Goal: Task Accomplishment & Management: Manage account settings

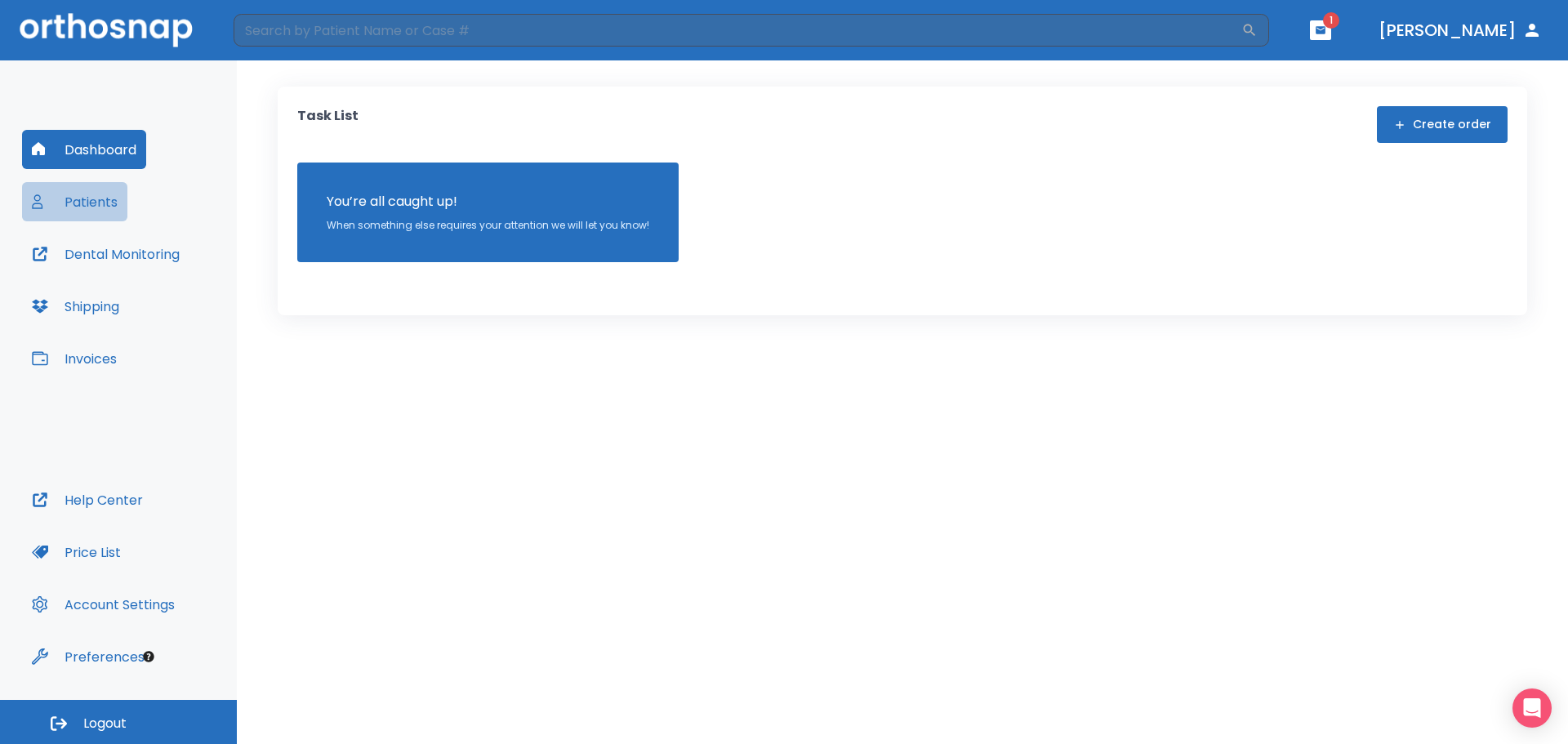
click at [86, 198] on button "Patients" at bounding box center [75, 202] width 106 height 39
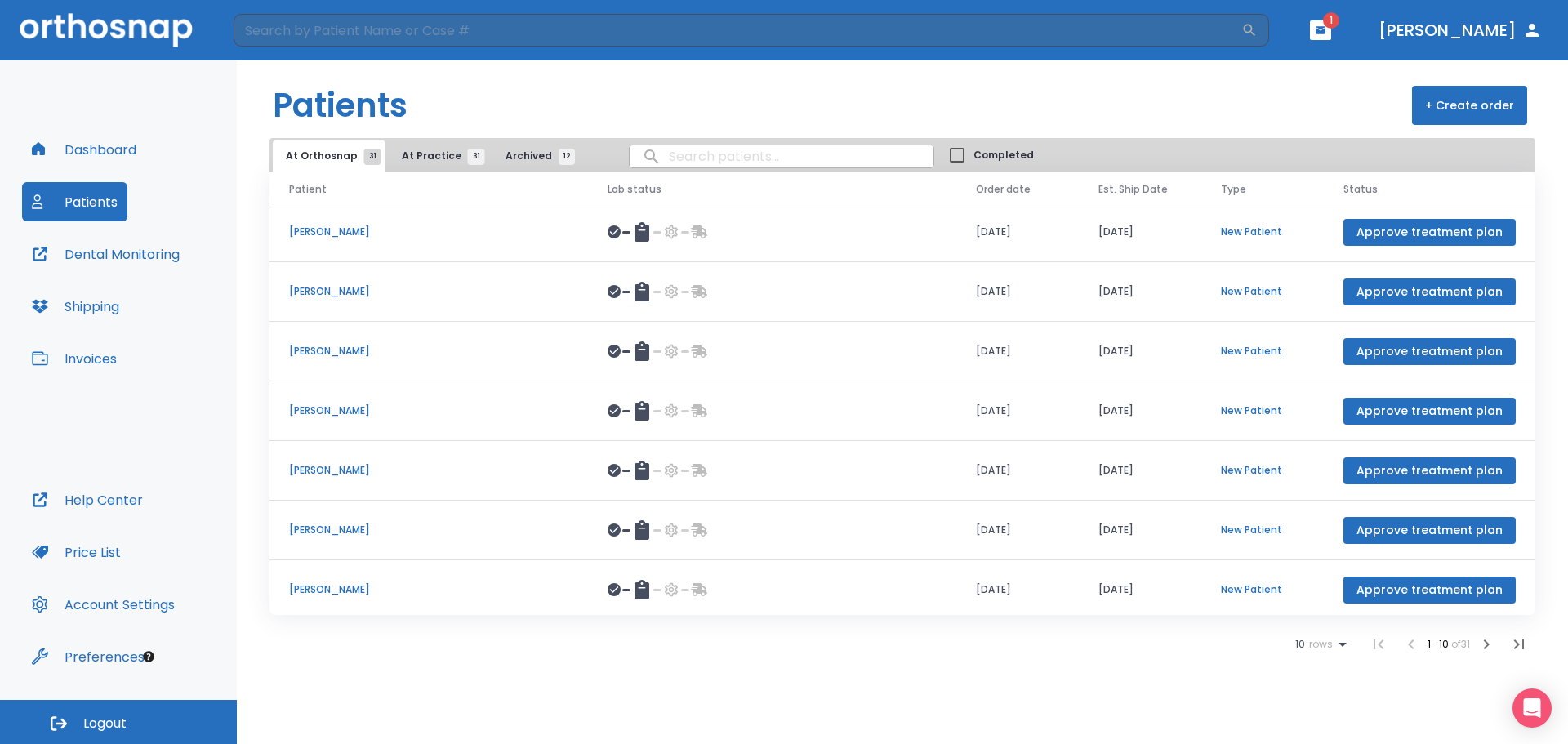
scroll to position [189, 0]
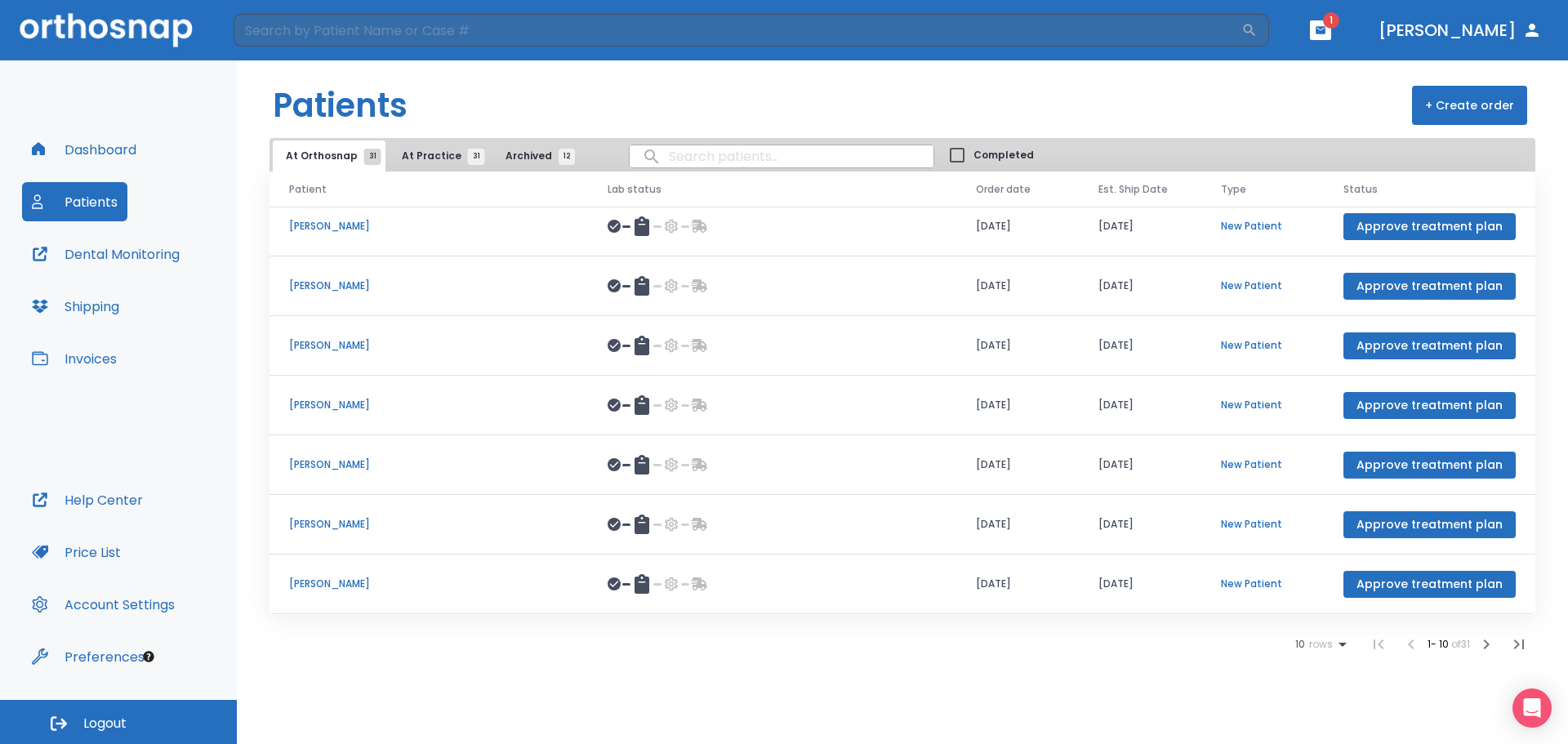
click at [670, 163] on input "search" at bounding box center [782, 156] width 304 height 32
type input "ndukwe"
click at [756, 156] on input "ndukwe" at bounding box center [782, 156] width 304 height 32
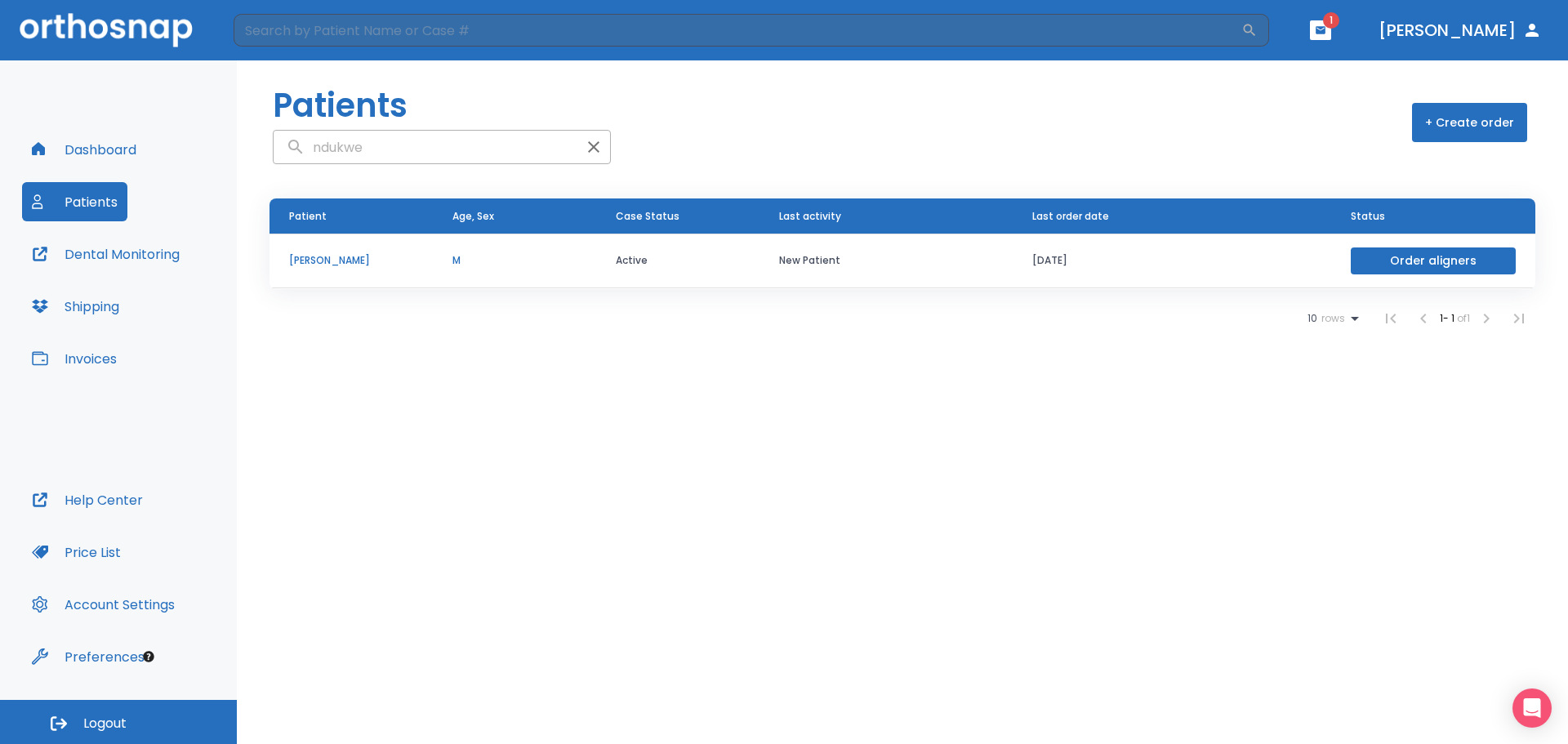
click at [320, 264] on p "[PERSON_NAME]" at bounding box center [351, 260] width 124 height 15
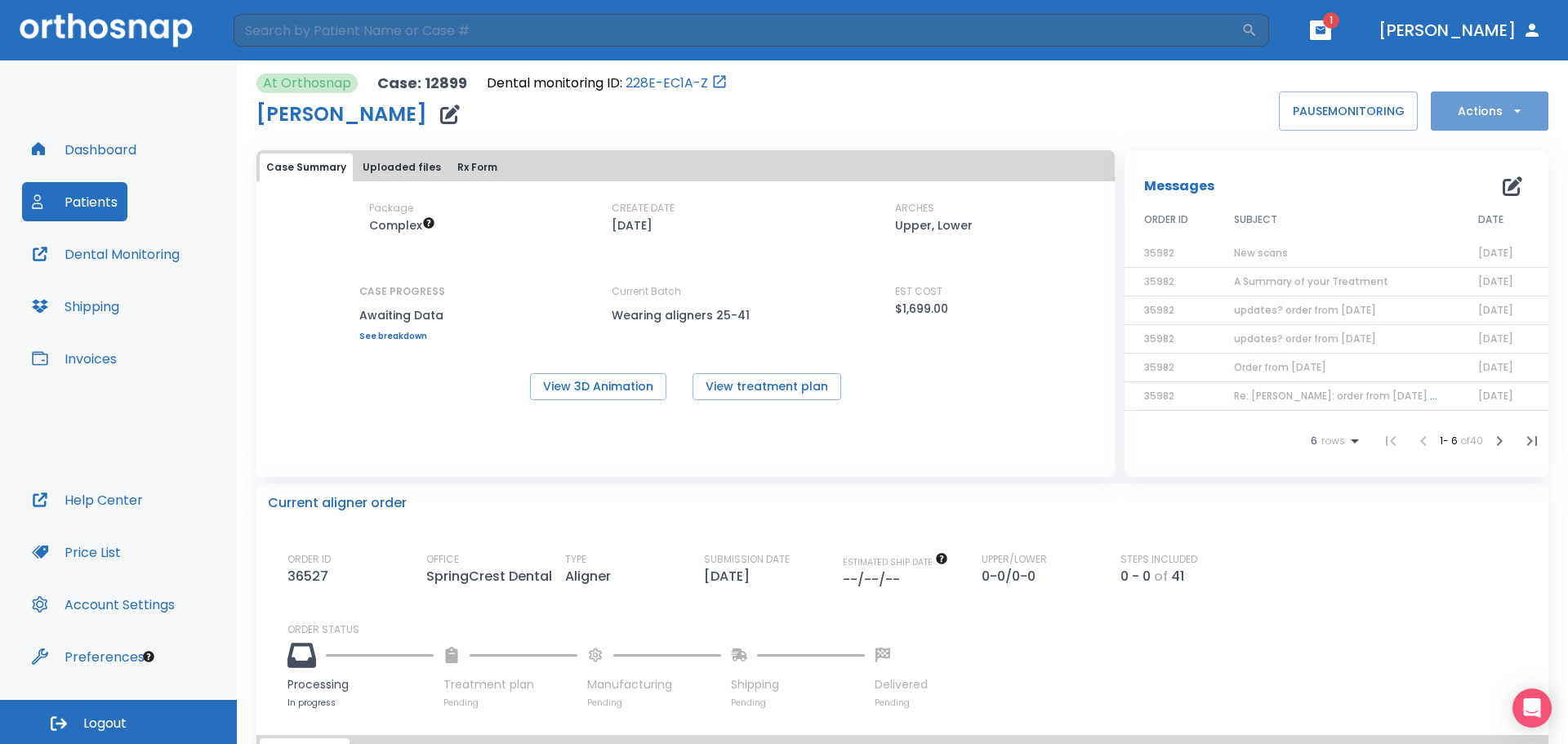
click at [1514, 114] on button "Actions" at bounding box center [1489, 112] width 118 height 39
click at [985, 409] on div at bounding box center [784, 372] width 1568 height 744
click at [80, 205] on button "Patients" at bounding box center [75, 202] width 106 height 39
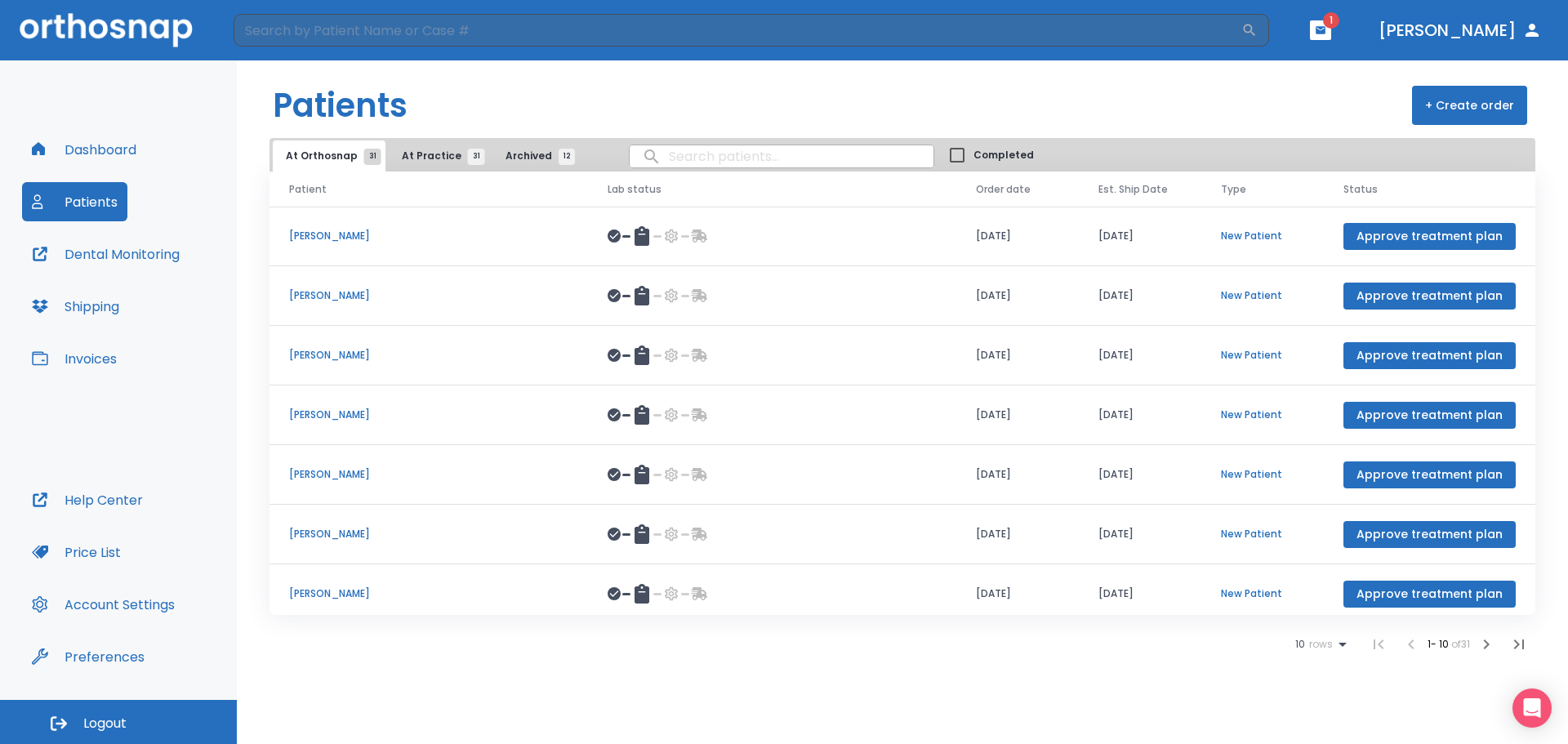
click at [704, 161] on input "search" at bounding box center [782, 156] width 304 height 32
type input "[PERSON_NAME]"
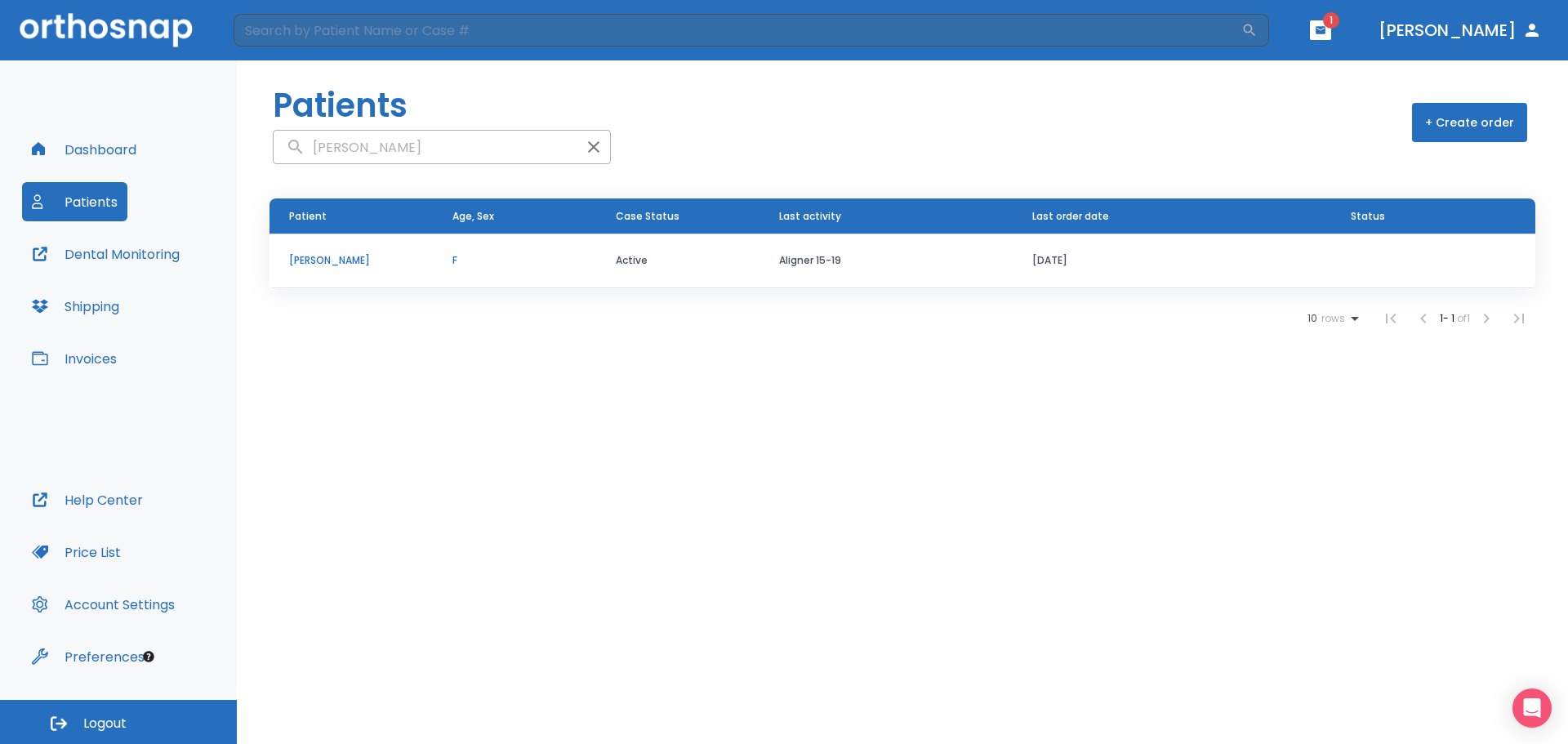
click at [354, 263] on p "[PERSON_NAME]" at bounding box center [351, 260] width 124 height 15
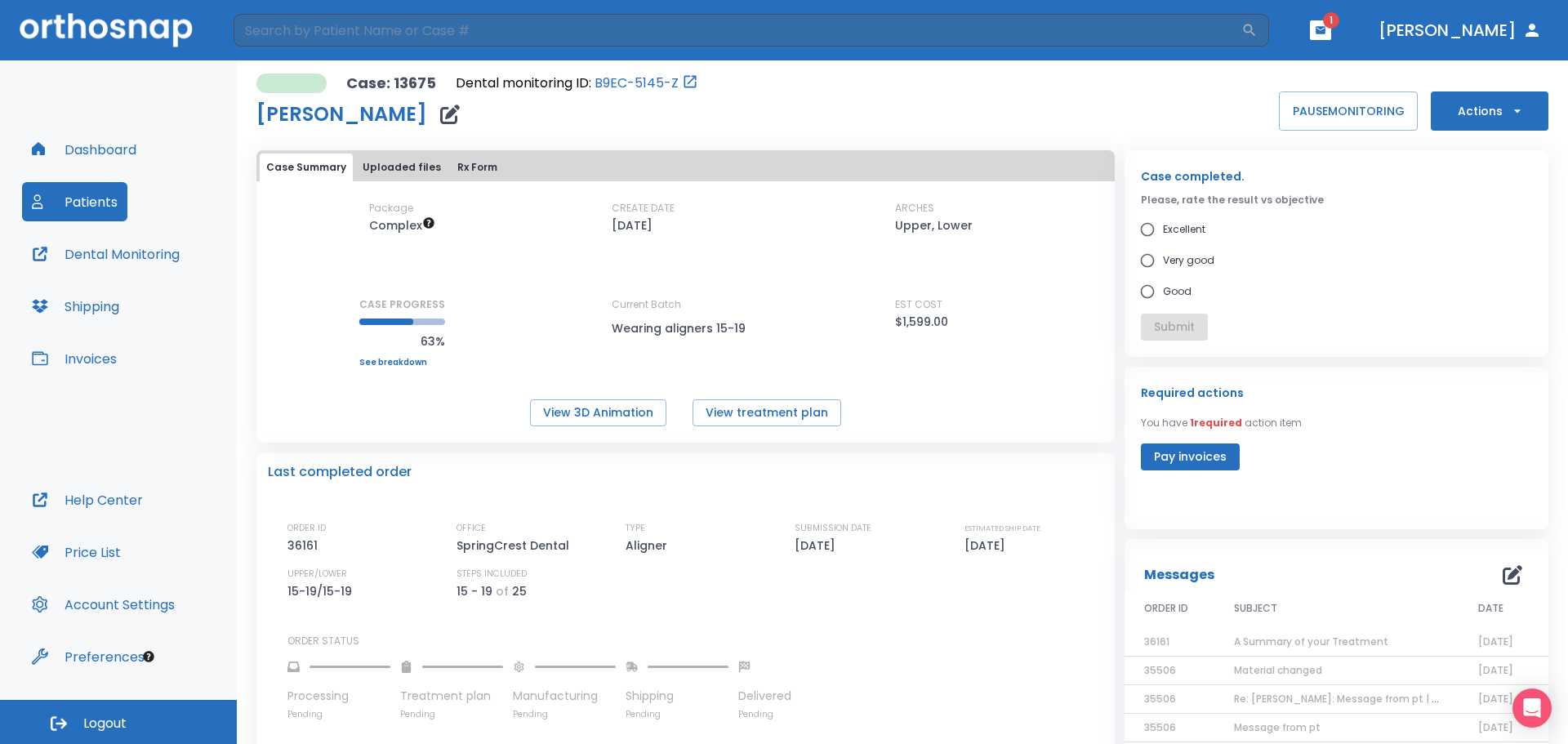
click at [1470, 104] on button "Actions" at bounding box center [1489, 112] width 118 height 39
click at [1475, 245] on p "Order Next Aligners" at bounding box center [1480, 239] width 93 height 15
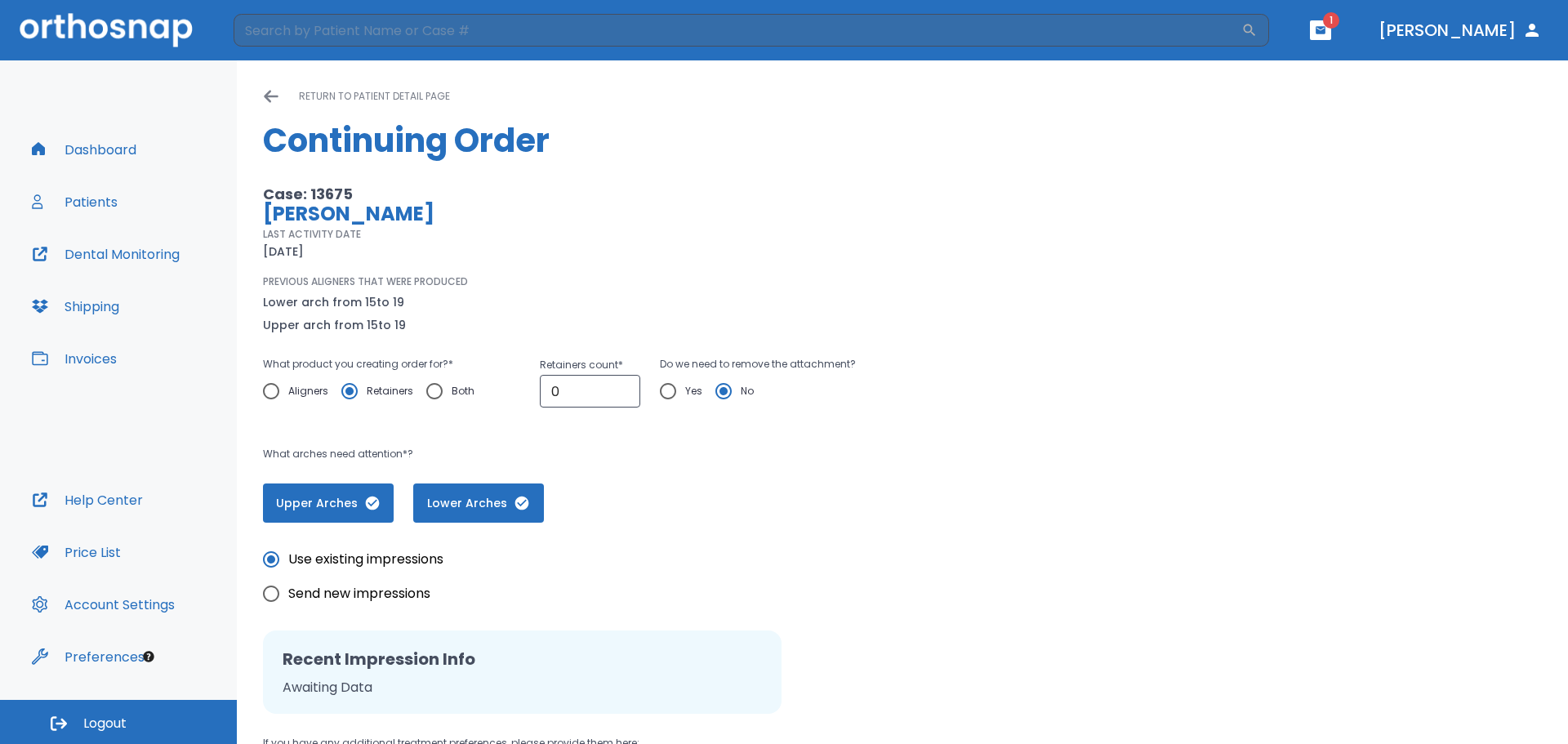
radio input "false"
radio input "true"
click at [269, 388] on input "Aligners" at bounding box center [271, 391] width 34 height 34
radio input "true"
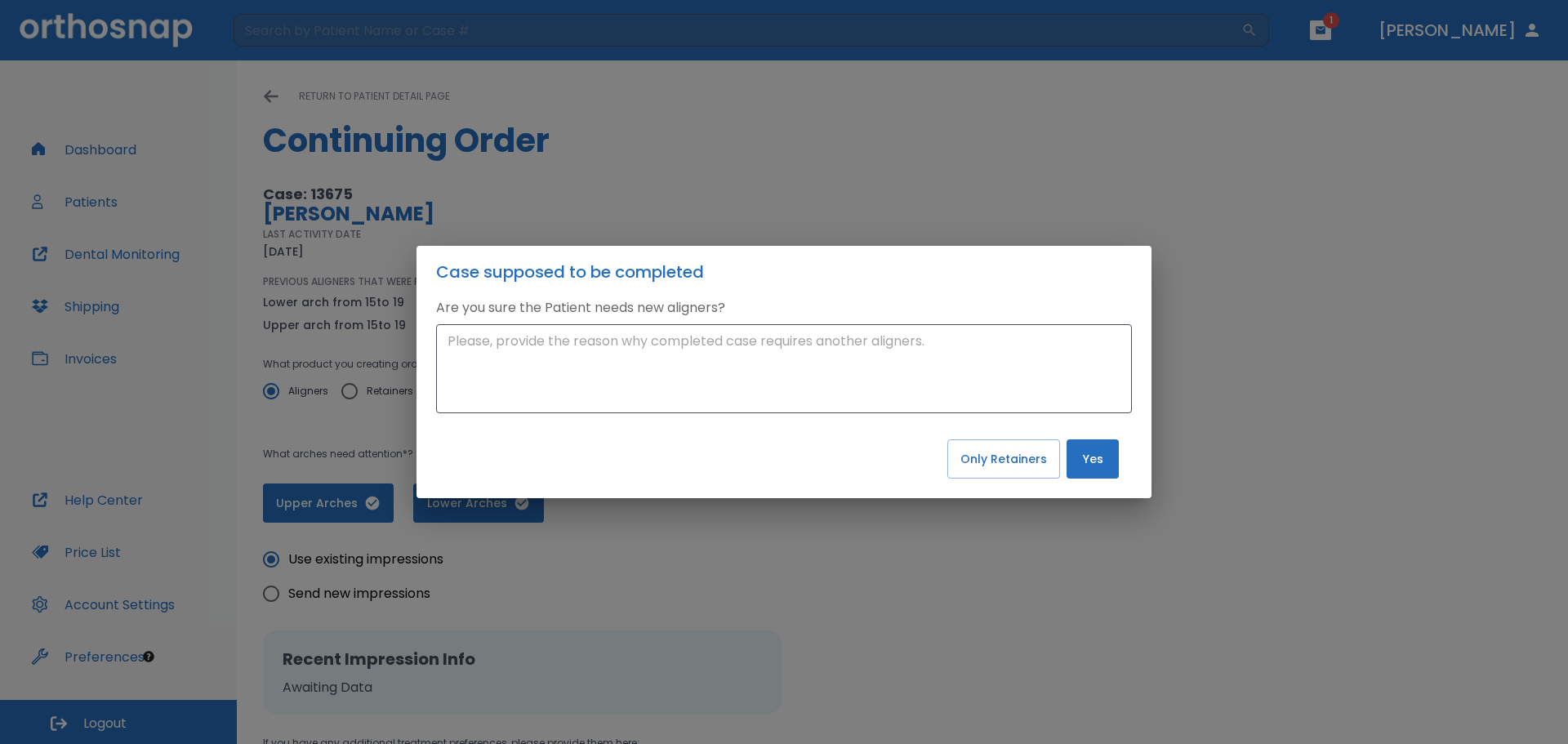
click at [1078, 468] on button "Yes" at bounding box center [1093, 459] width 52 height 39
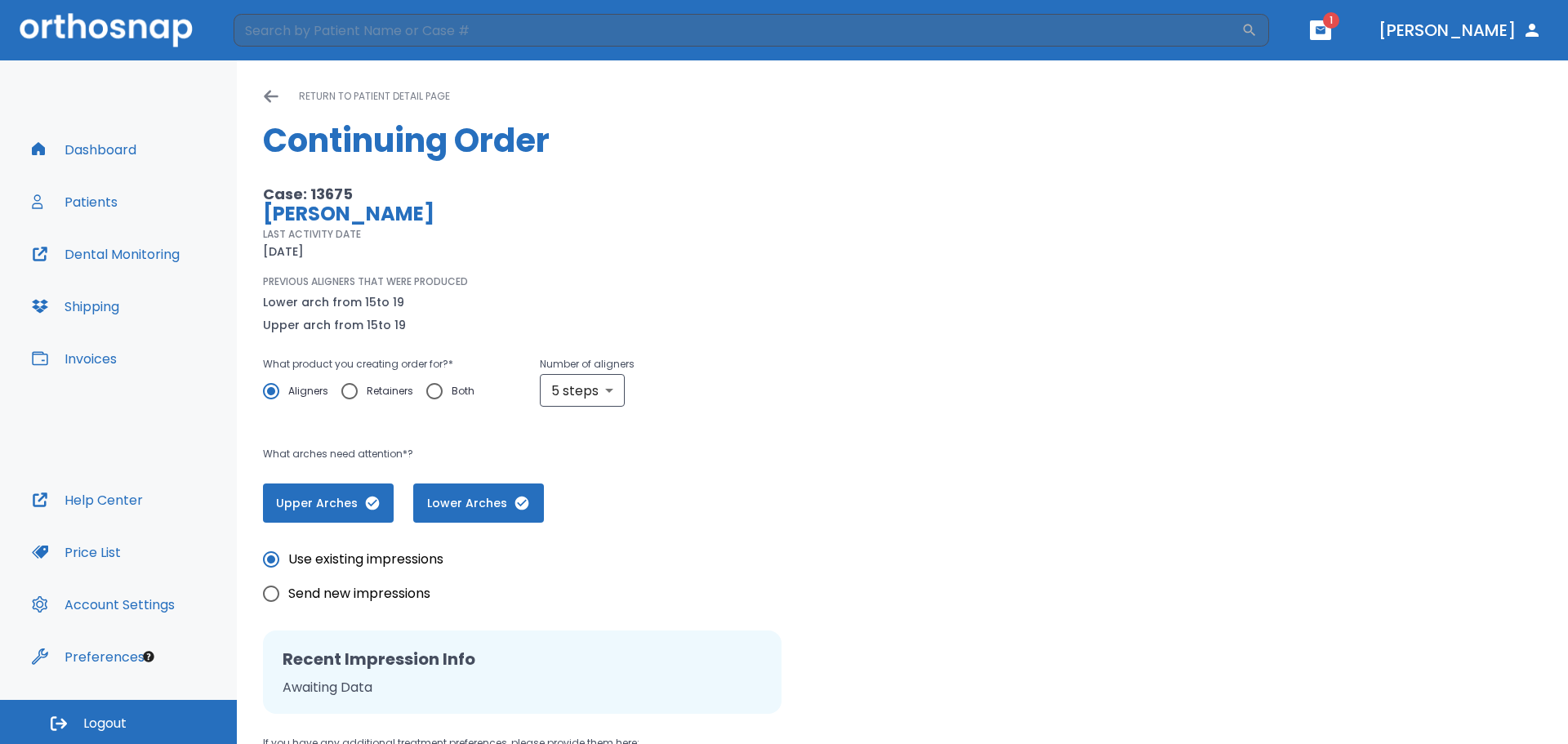
click at [330, 93] on p "return to patient detail page" at bounding box center [374, 96] width 151 height 20
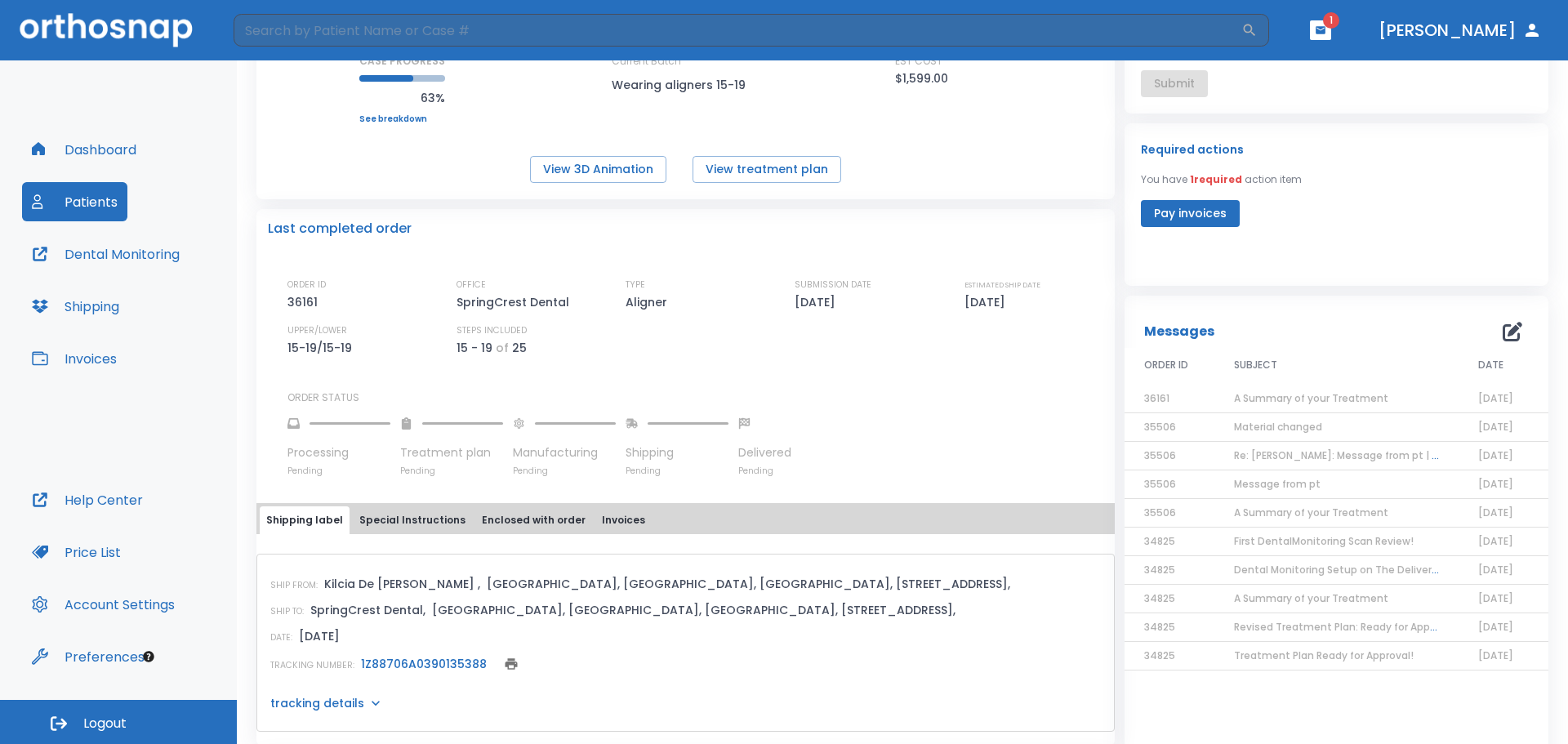
scroll to position [243, 0]
click at [1337, 397] on span "A Summary of your Treatment" at bounding box center [1311, 399] width 154 height 14
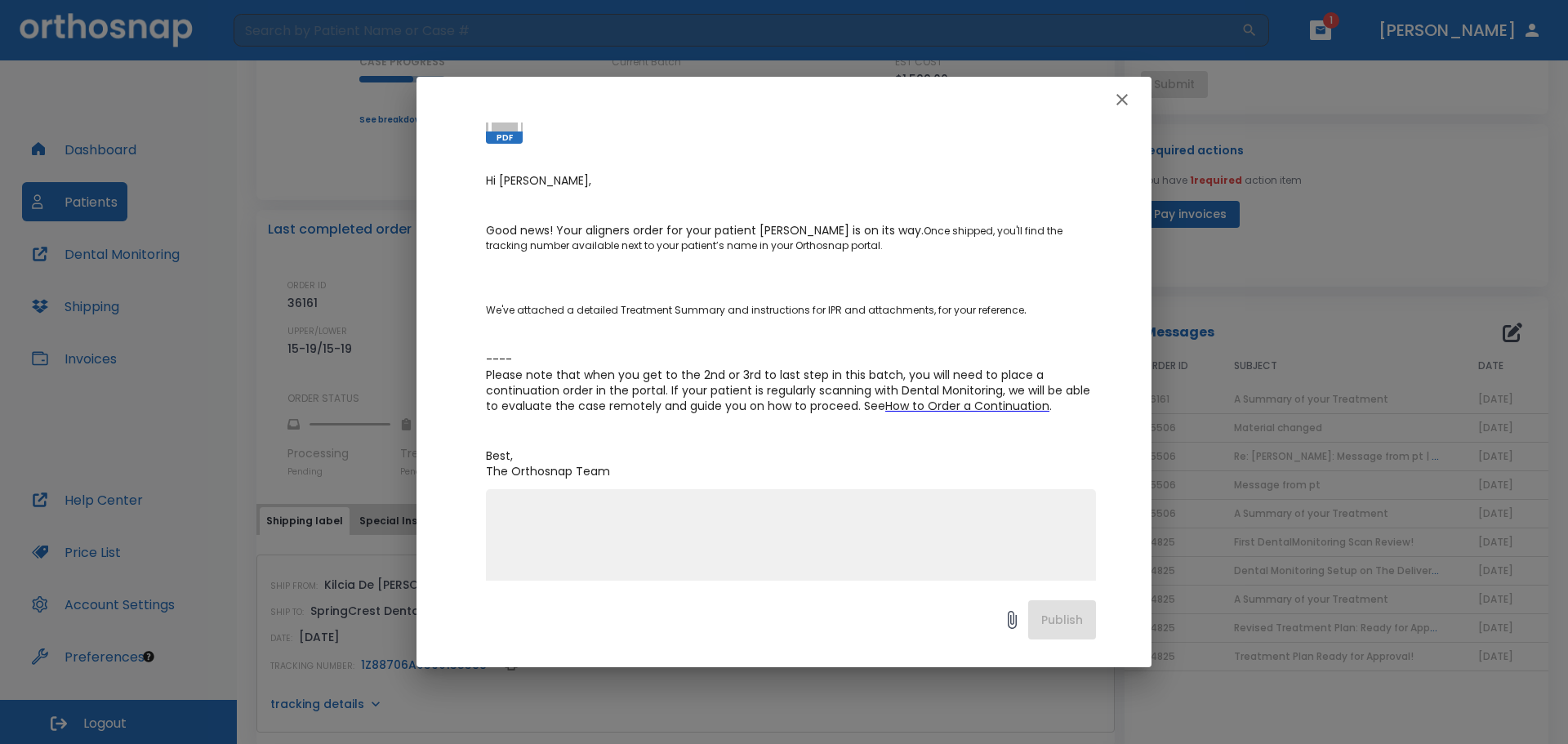
scroll to position [161, 0]
click at [965, 408] on span "How to Order a Continuation" at bounding box center [967, 404] width 164 height 16
click at [1120, 97] on icon "button" at bounding box center [1122, 99] width 11 height 11
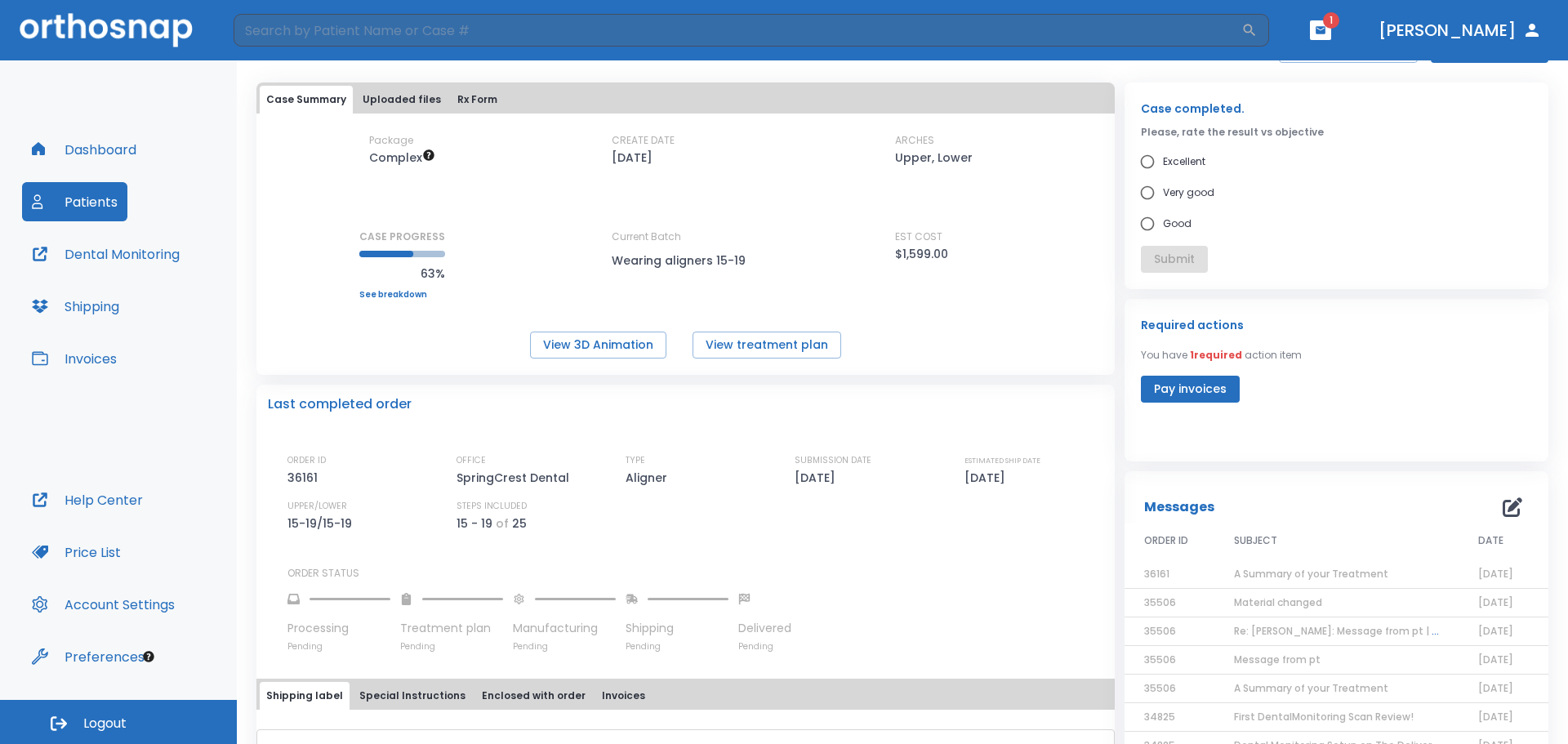
scroll to position [0, 0]
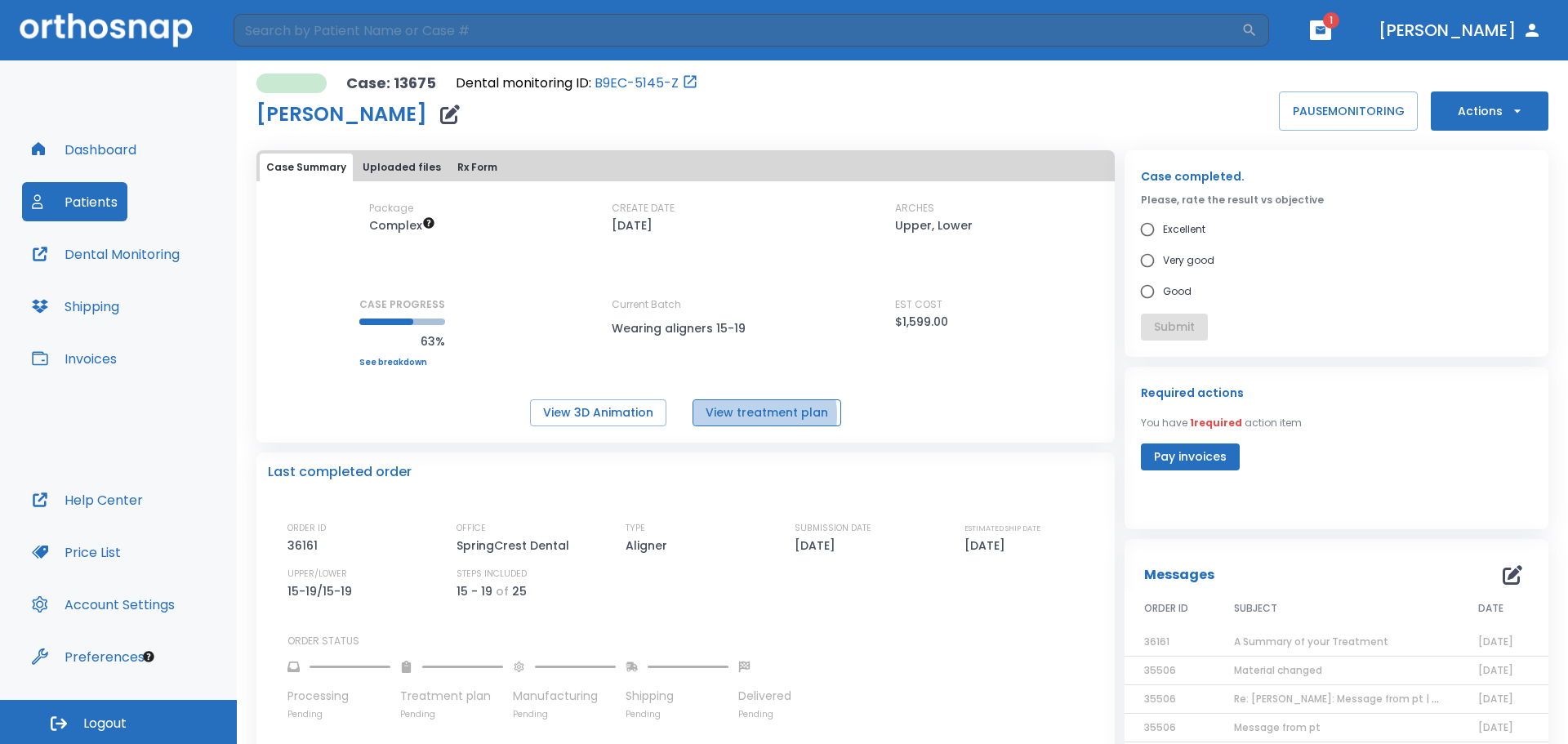
click at [746, 414] on button "View treatment plan" at bounding box center [766, 412] width 148 height 27
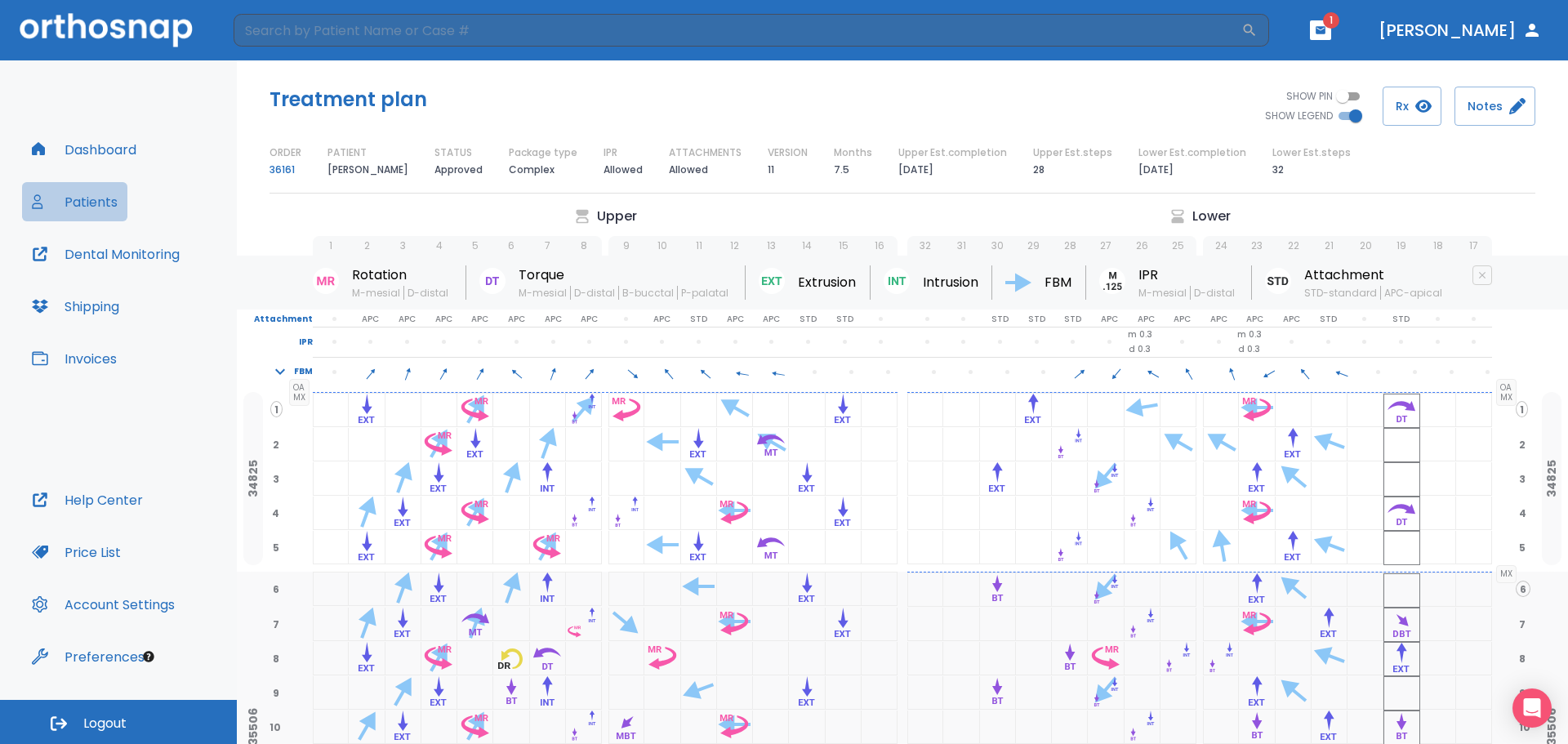
click at [97, 207] on button "Patients" at bounding box center [75, 202] width 106 height 39
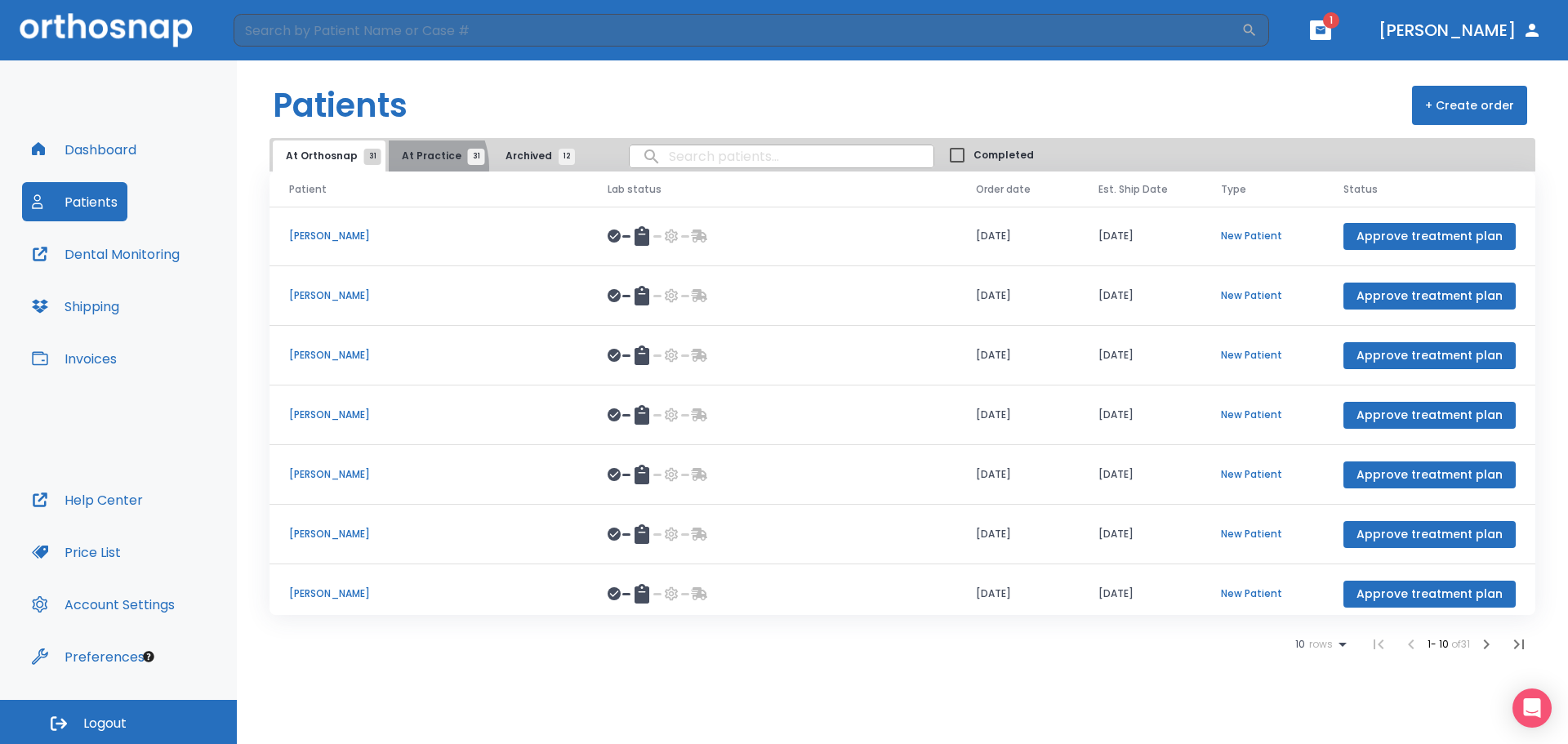
click at [400, 167] on button "At Practice 31" at bounding box center [439, 156] width 100 height 31
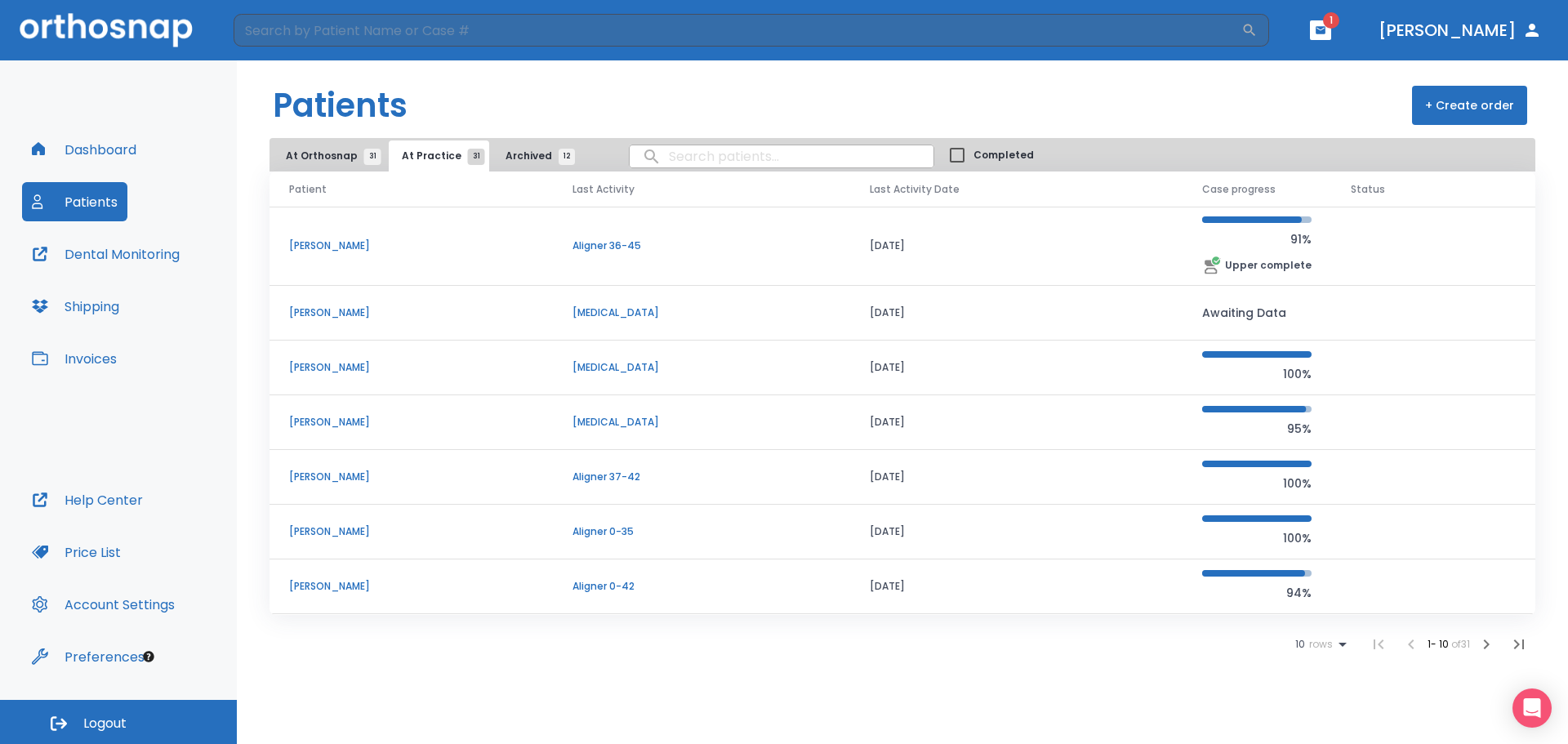
click at [525, 150] on span "Archived 12" at bounding box center [536, 155] width 61 height 15
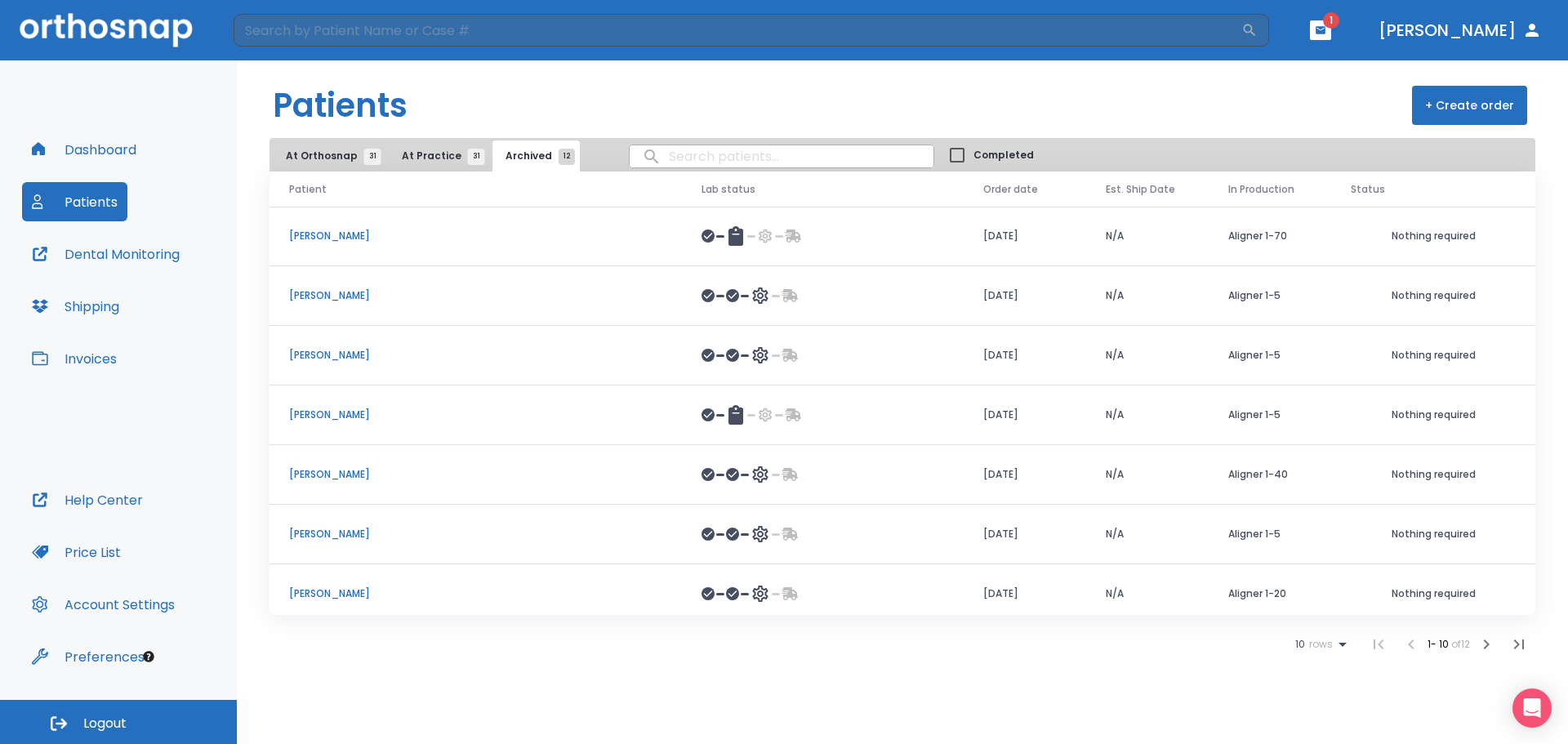
click at [1491, 646] on icon "button" at bounding box center [1486, 644] width 20 height 20
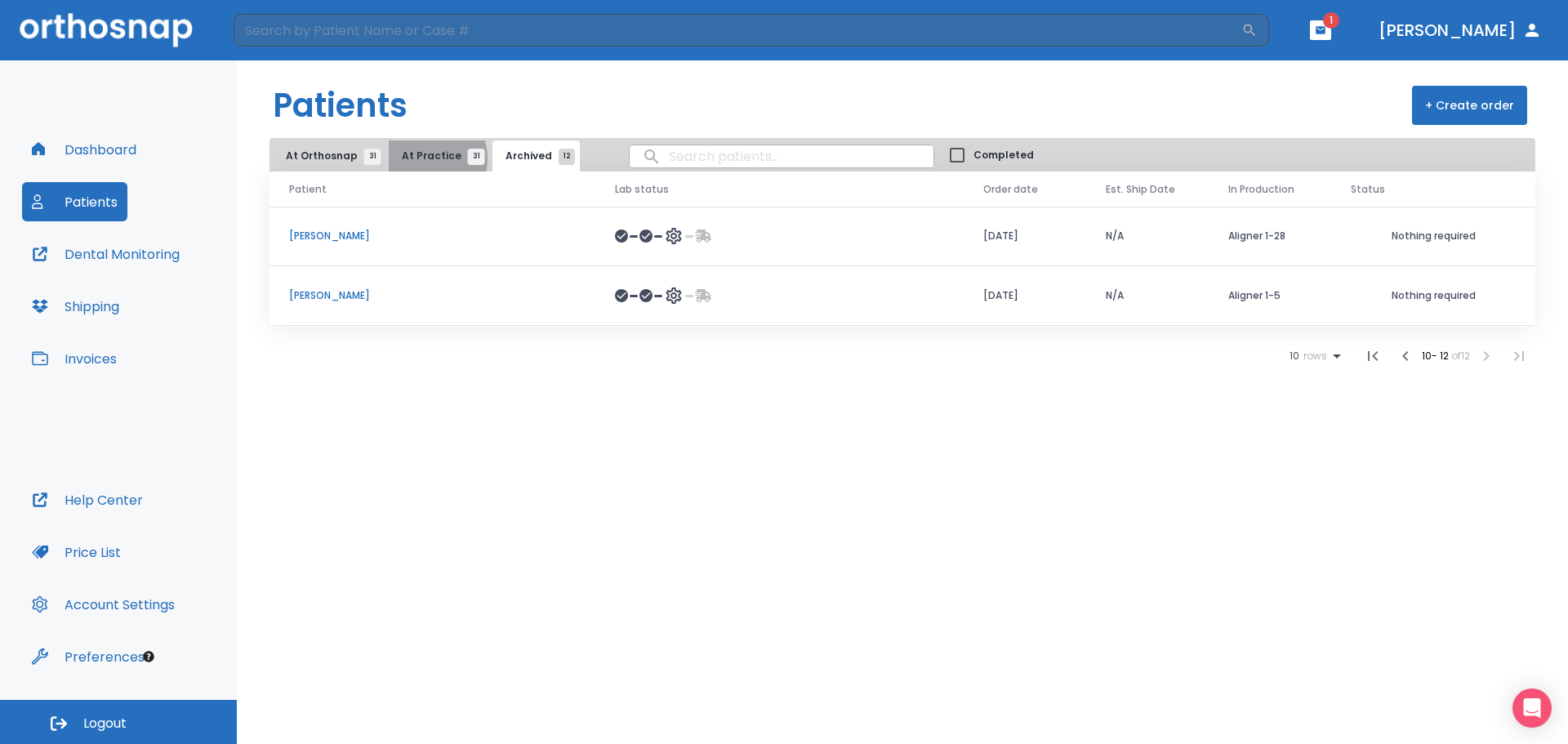
click at [420, 159] on span "At Practice 31" at bounding box center [439, 155] width 75 height 15
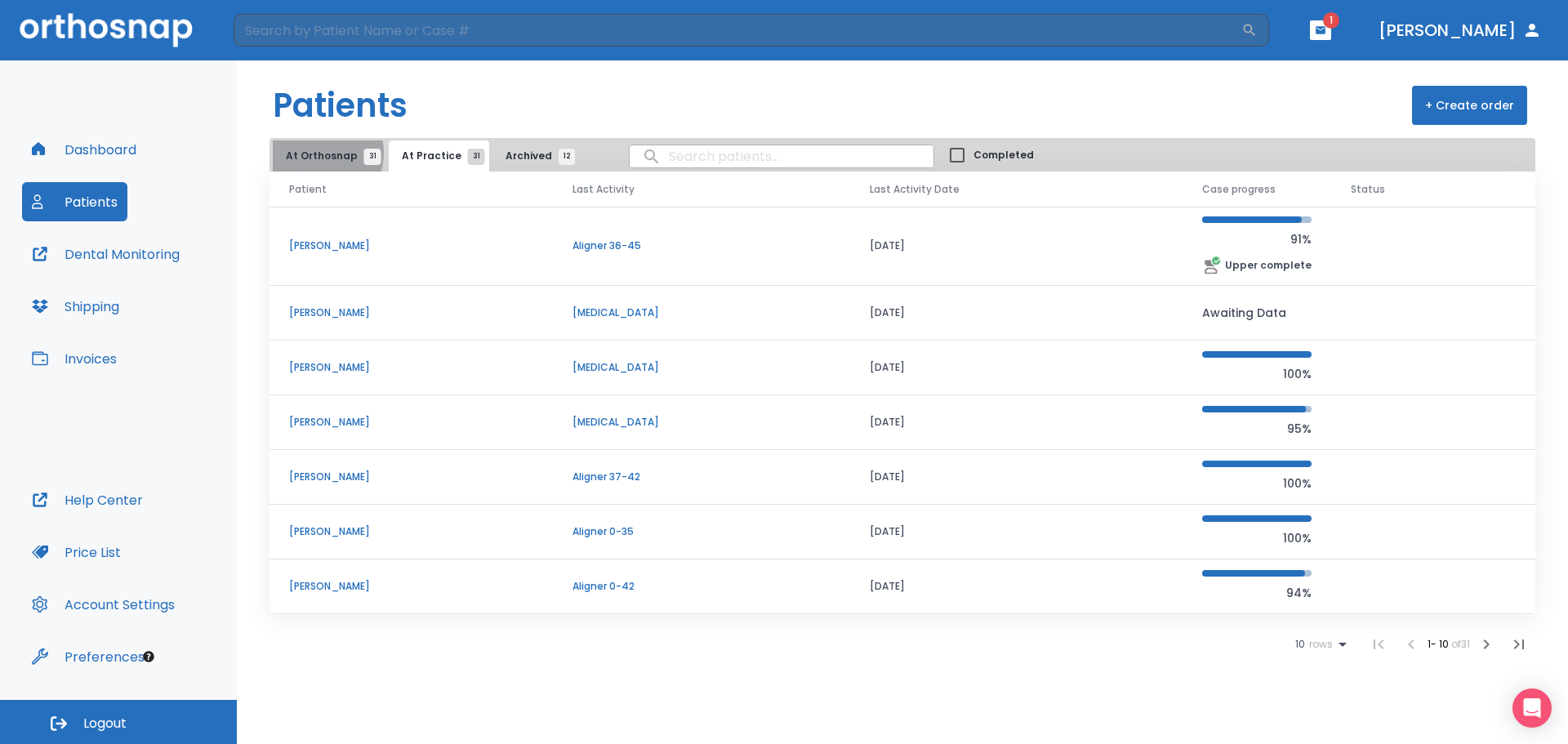
click at [318, 153] on span "At Orthosnap 31" at bounding box center [329, 155] width 87 height 15
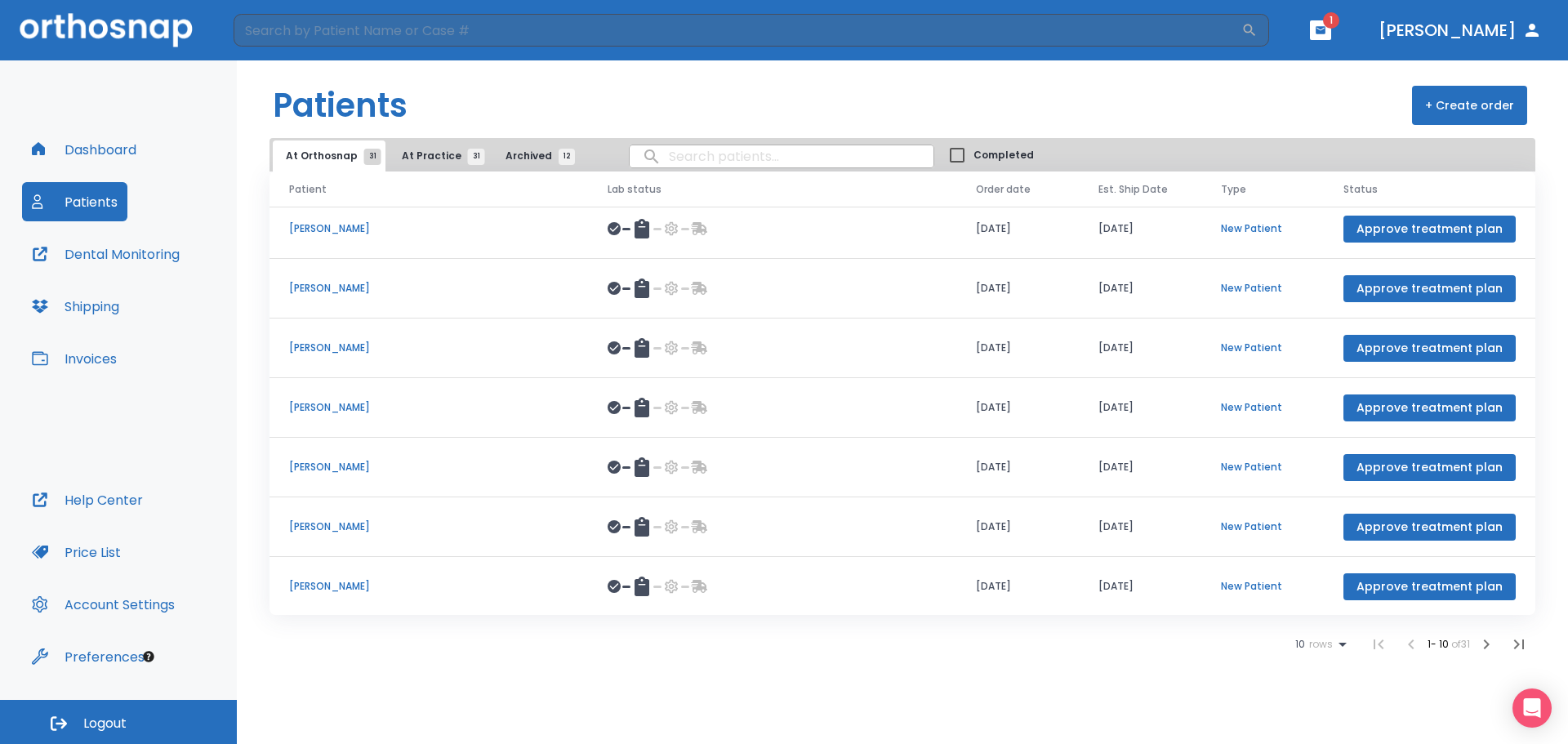
scroll to position [189, 0]
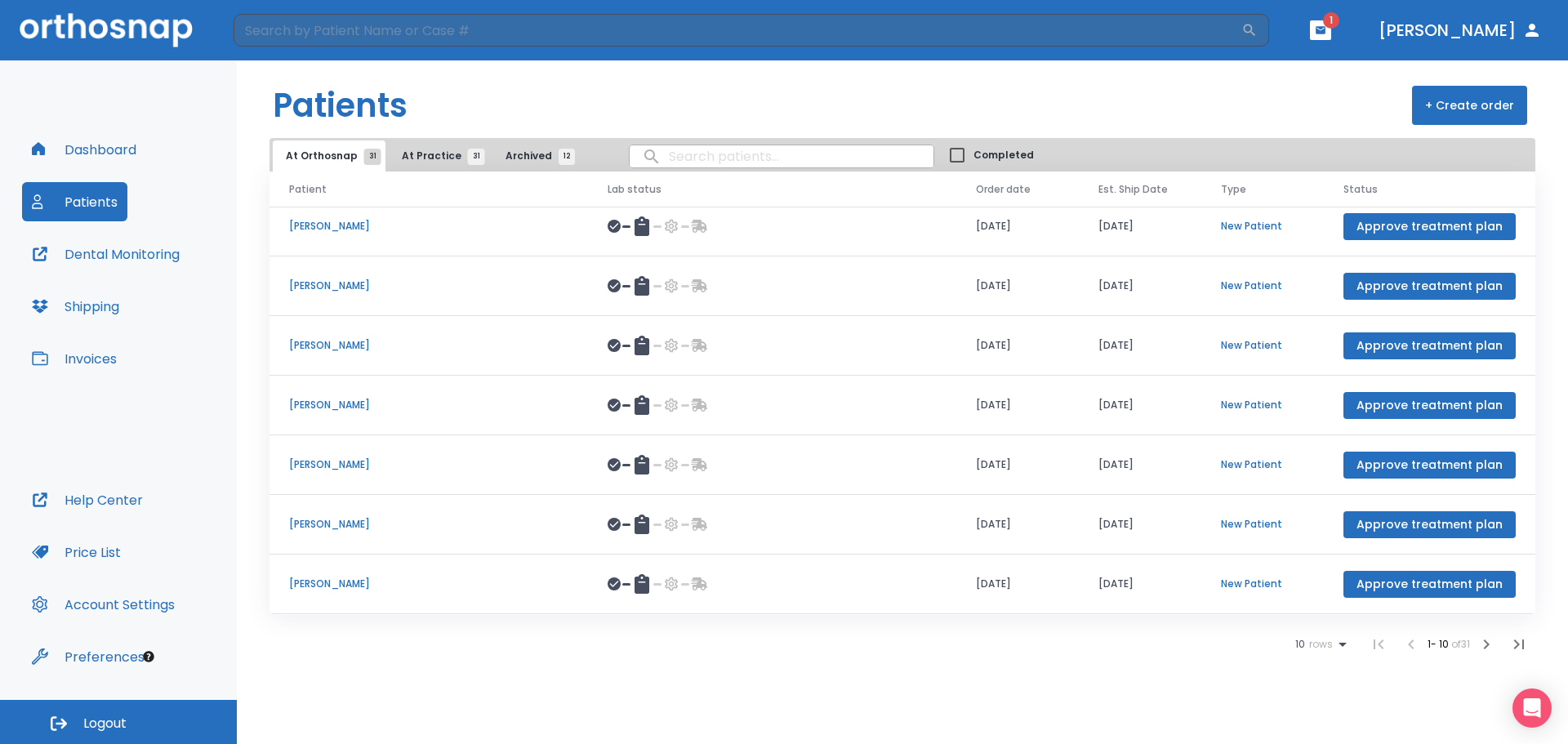
click at [1486, 647] on icon "button" at bounding box center [1486, 644] width 6 height 9
click at [1491, 649] on icon "button" at bounding box center [1486, 644] width 20 height 20
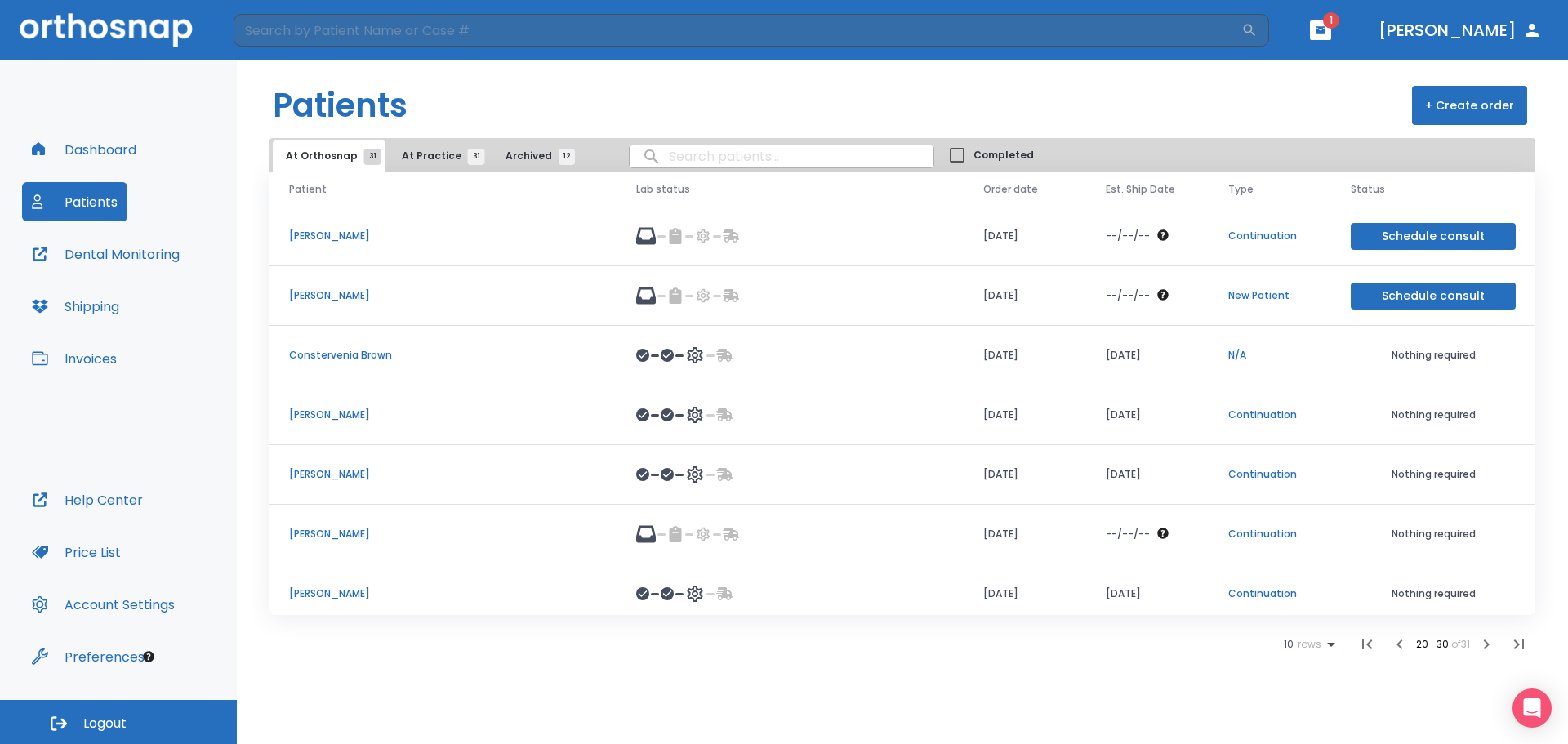
click at [1484, 646] on icon "button" at bounding box center [1486, 644] width 20 height 20
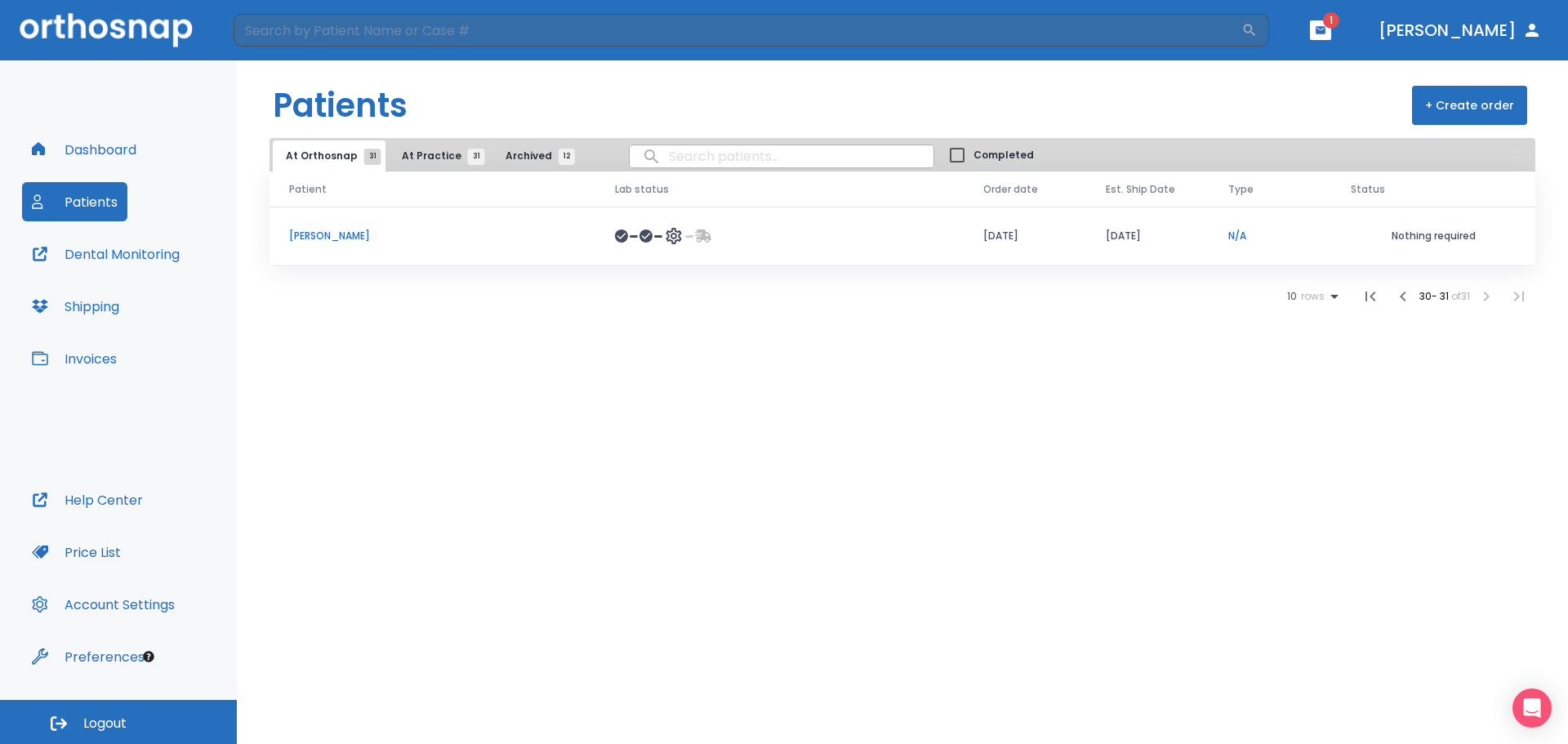
click at [1403, 298] on icon "button" at bounding box center [1402, 296] width 20 height 20
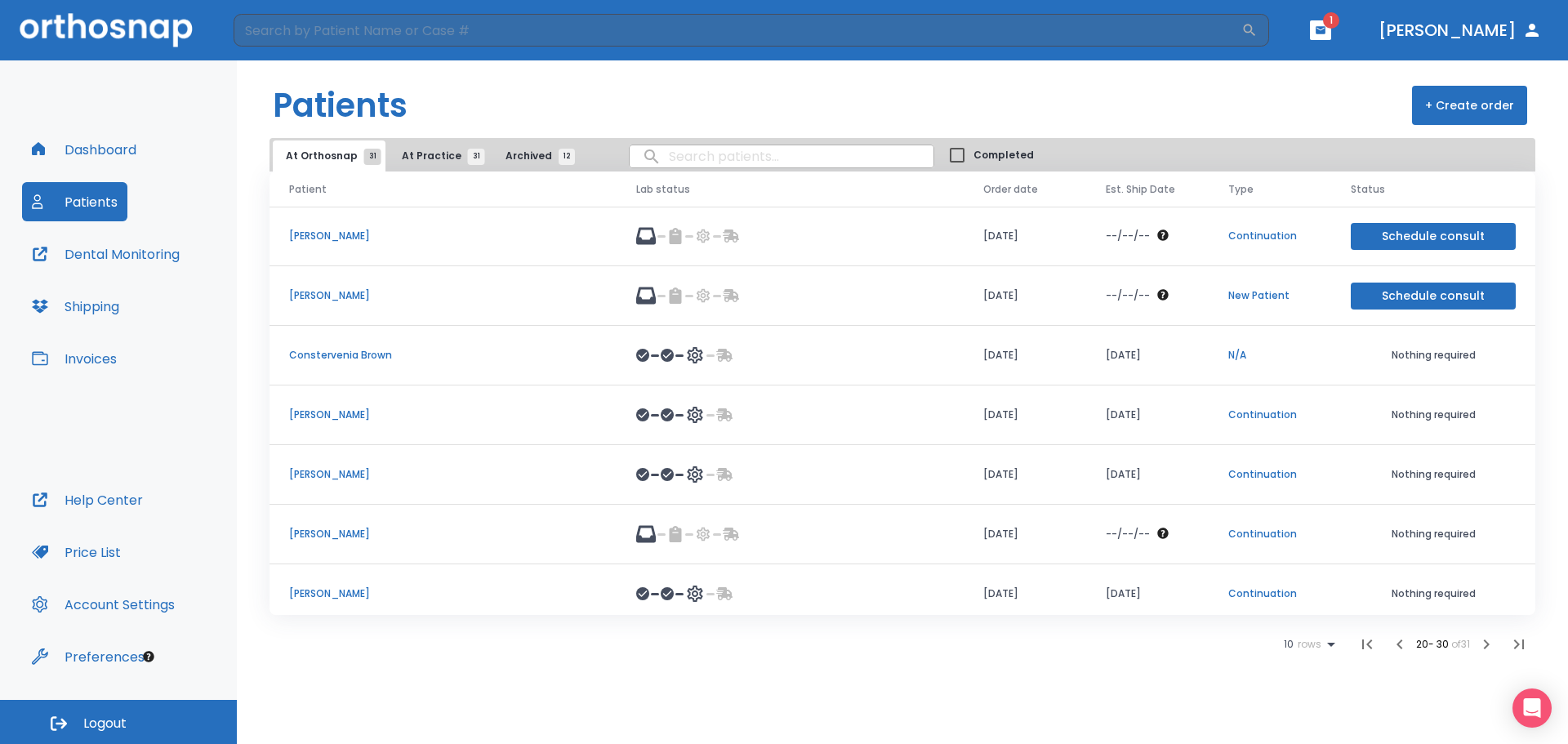
drag, startPoint x: 1364, startPoint y: 36, endPoint x: 1351, endPoint y: 34, distance: 13.2
click at [1363, 36] on header "​ 1 [PERSON_NAME]" at bounding box center [784, 30] width 1568 height 60
click at [1325, 33] on icon "button" at bounding box center [1320, 29] width 9 height 8
click at [701, 148] on div at bounding box center [784, 372] width 1568 height 744
click at [700, 160] on input "search" at bounding box center [782, 156] width 304 height 32
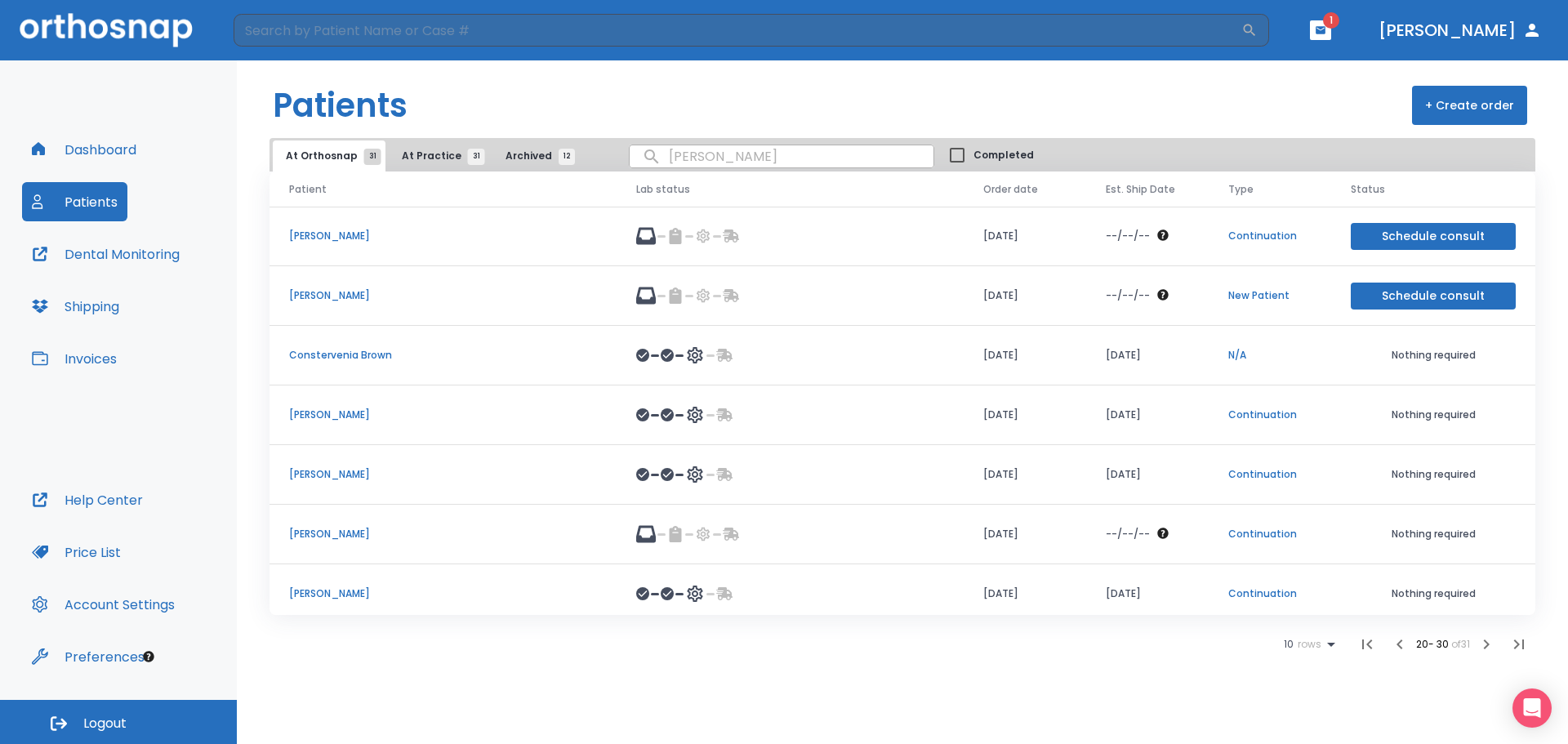
type input "[PERSON_NAME]"
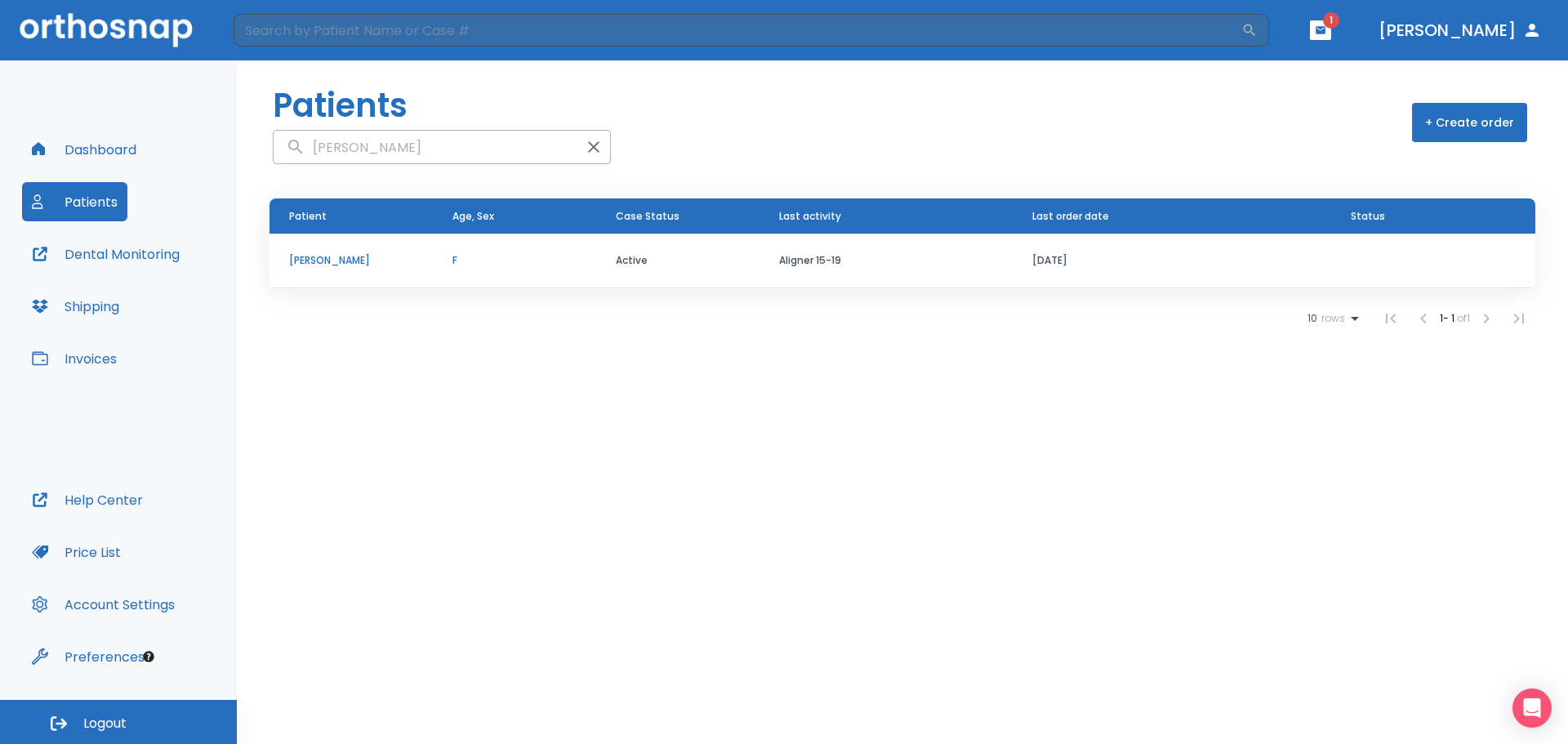
click at [337, 265] on p "[PERSON_NAME]" at bounding box center [351, 260] width 124 height 15
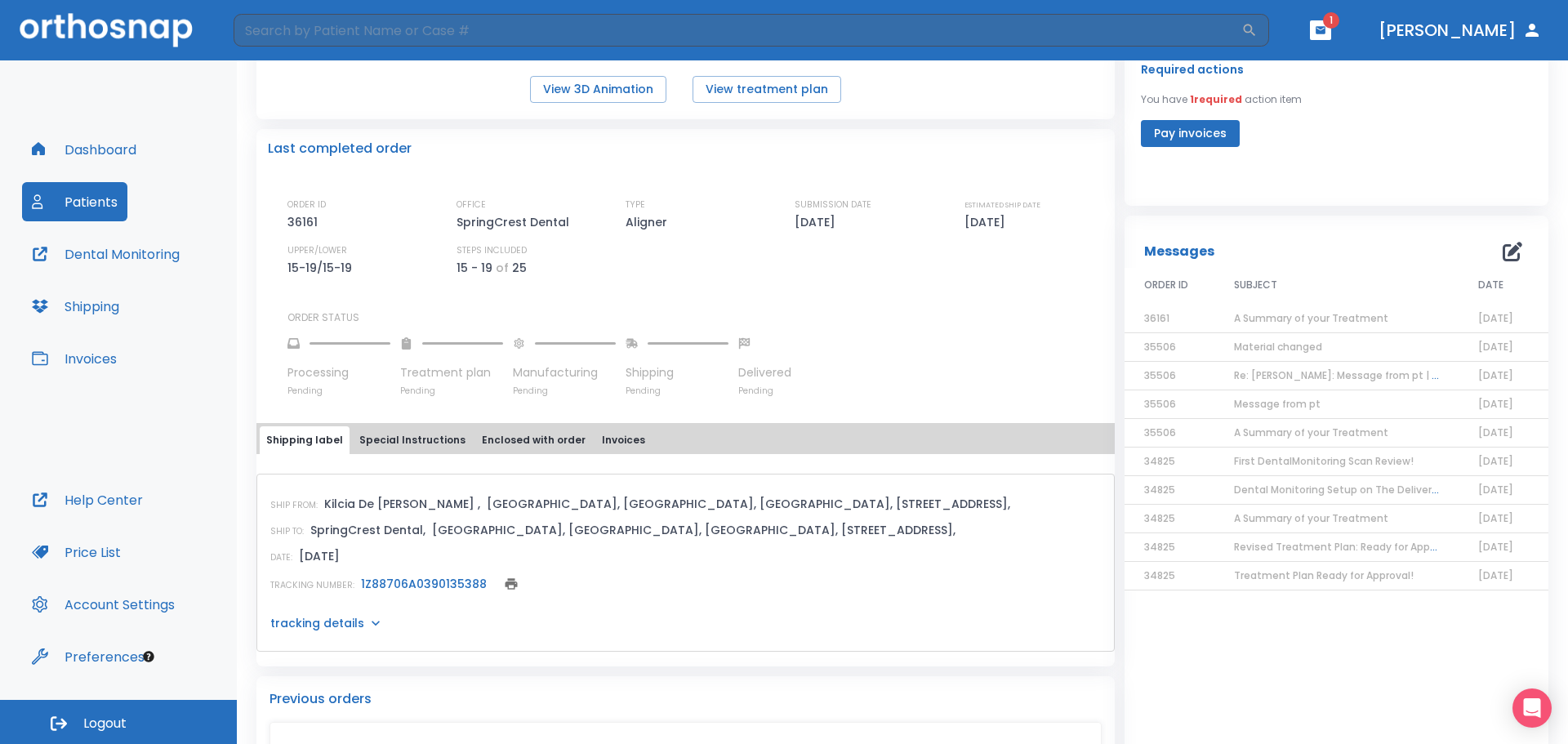
scroll to position [325, 0]
click at [1284, 311] on span "A Summary of your Treatment" at bounding box center [1311, 317] width 154 height 14
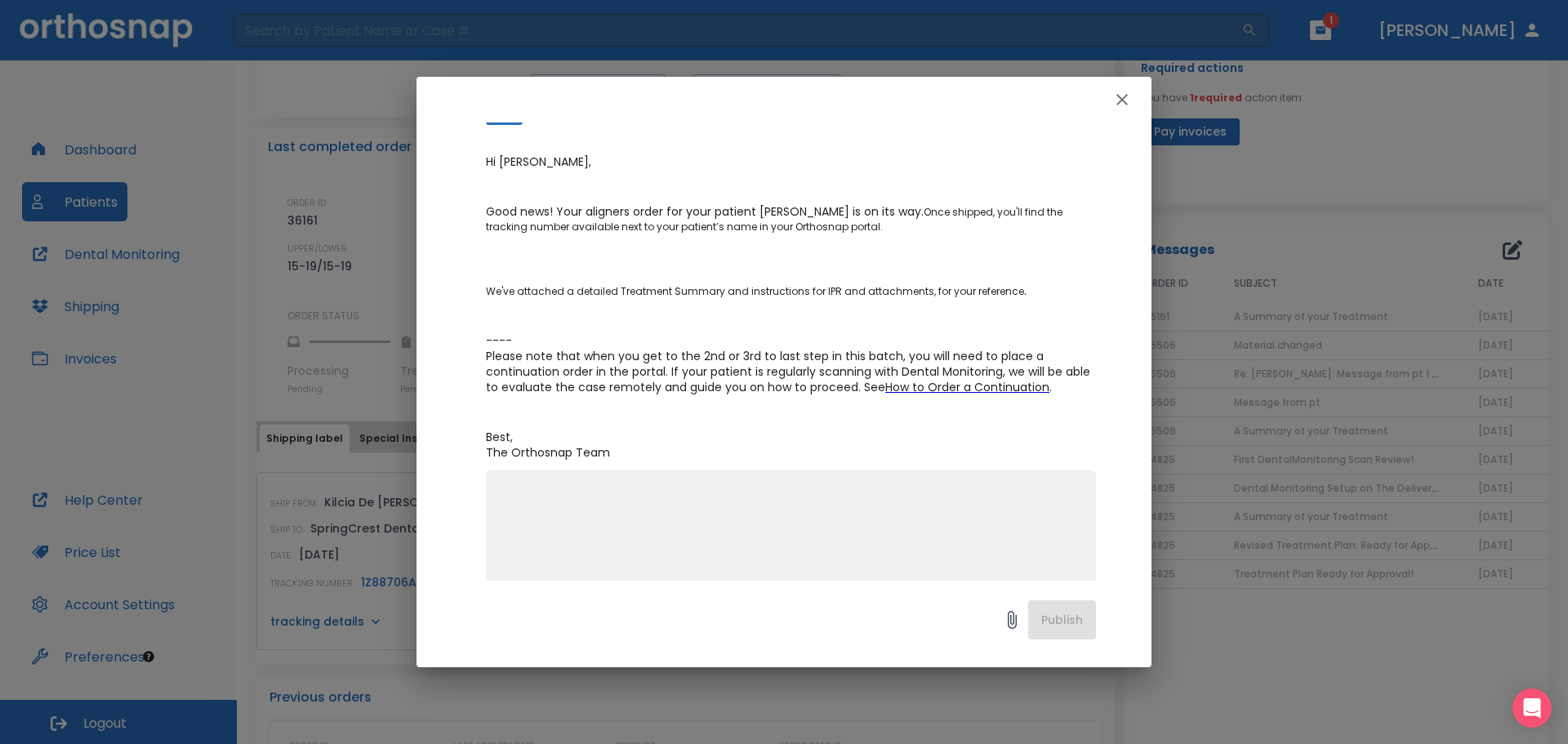
scroll to position [219, 0]
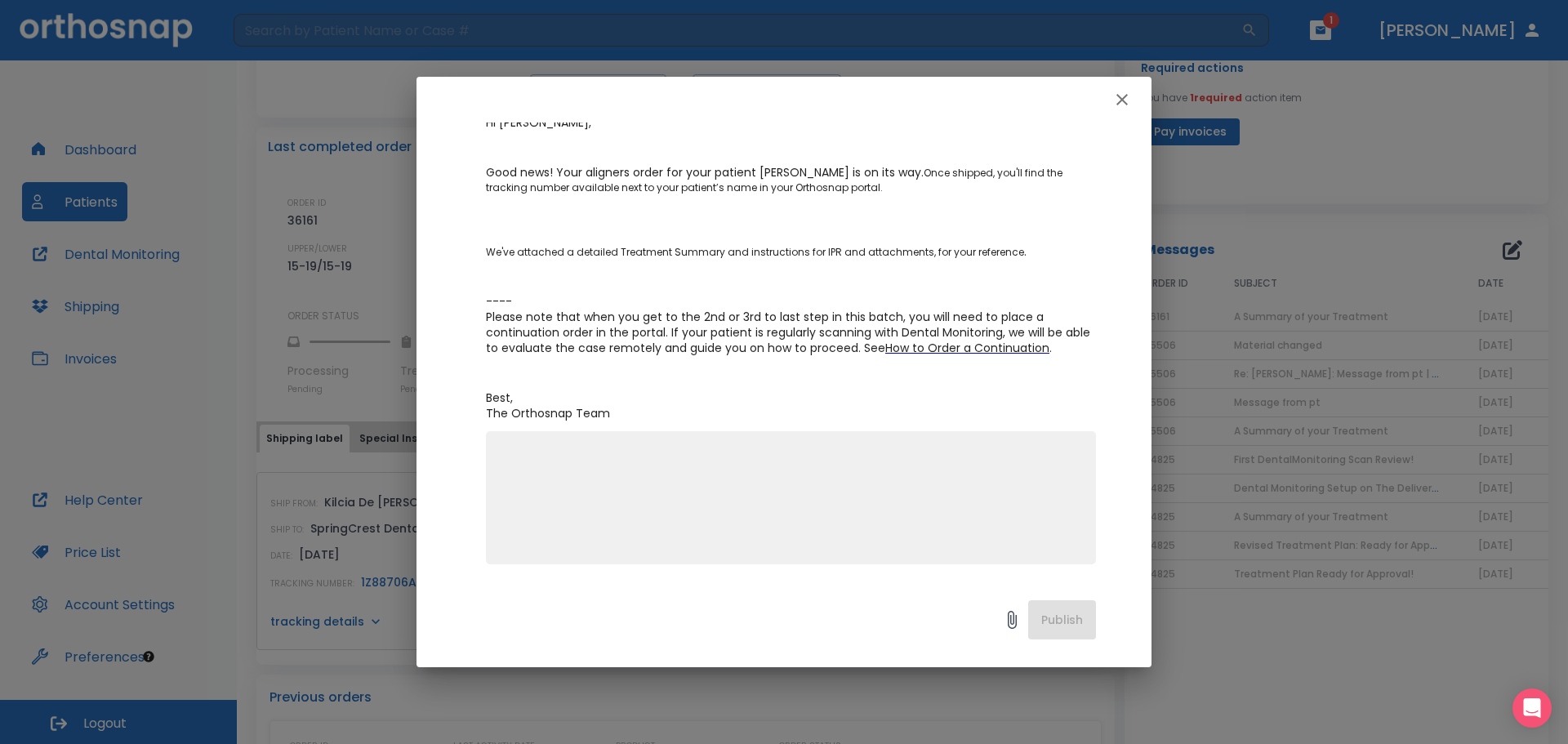
click at [1121, 102] on icon "button" at bounding box center [1122, 99] width 11 height 11
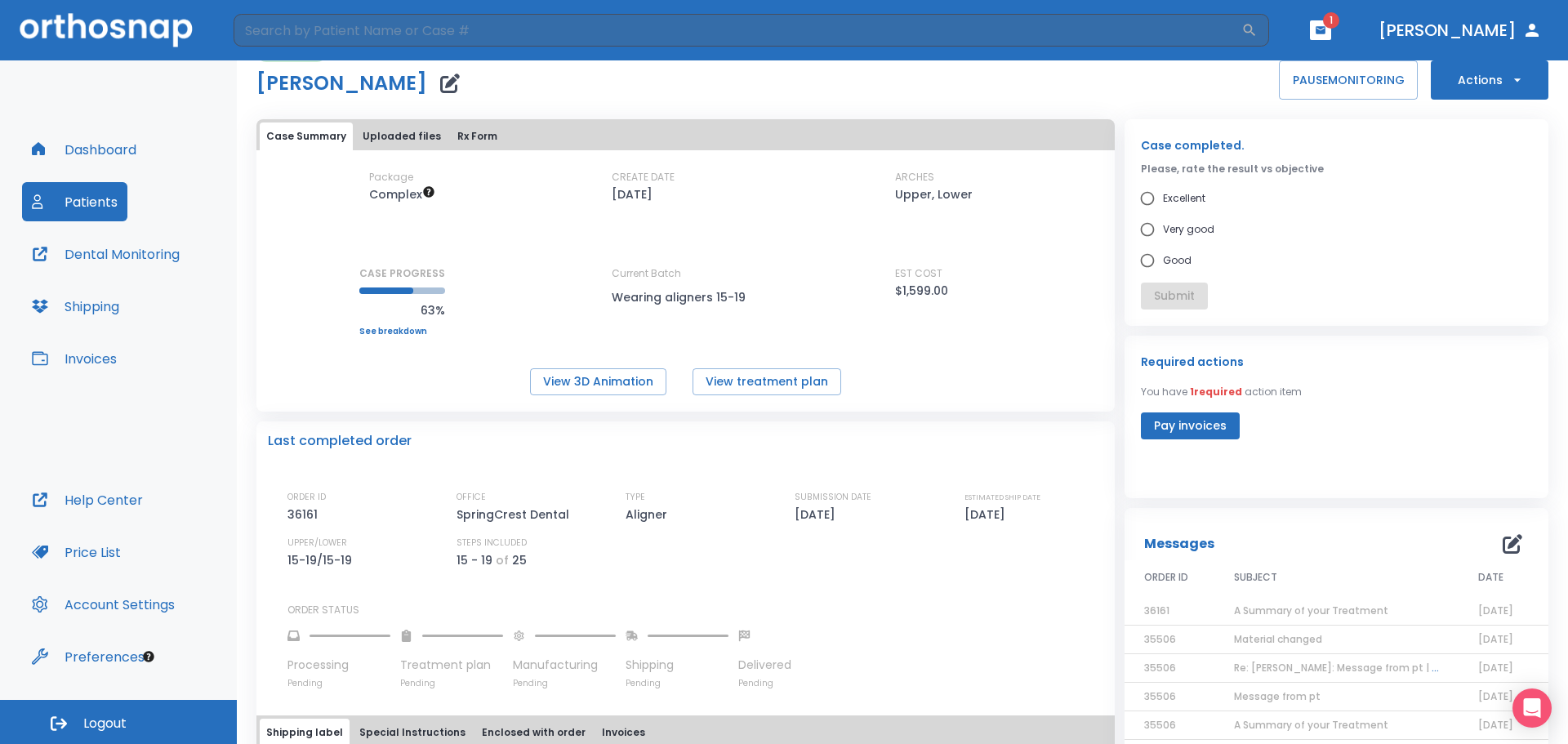
scroll to position [0, 0]
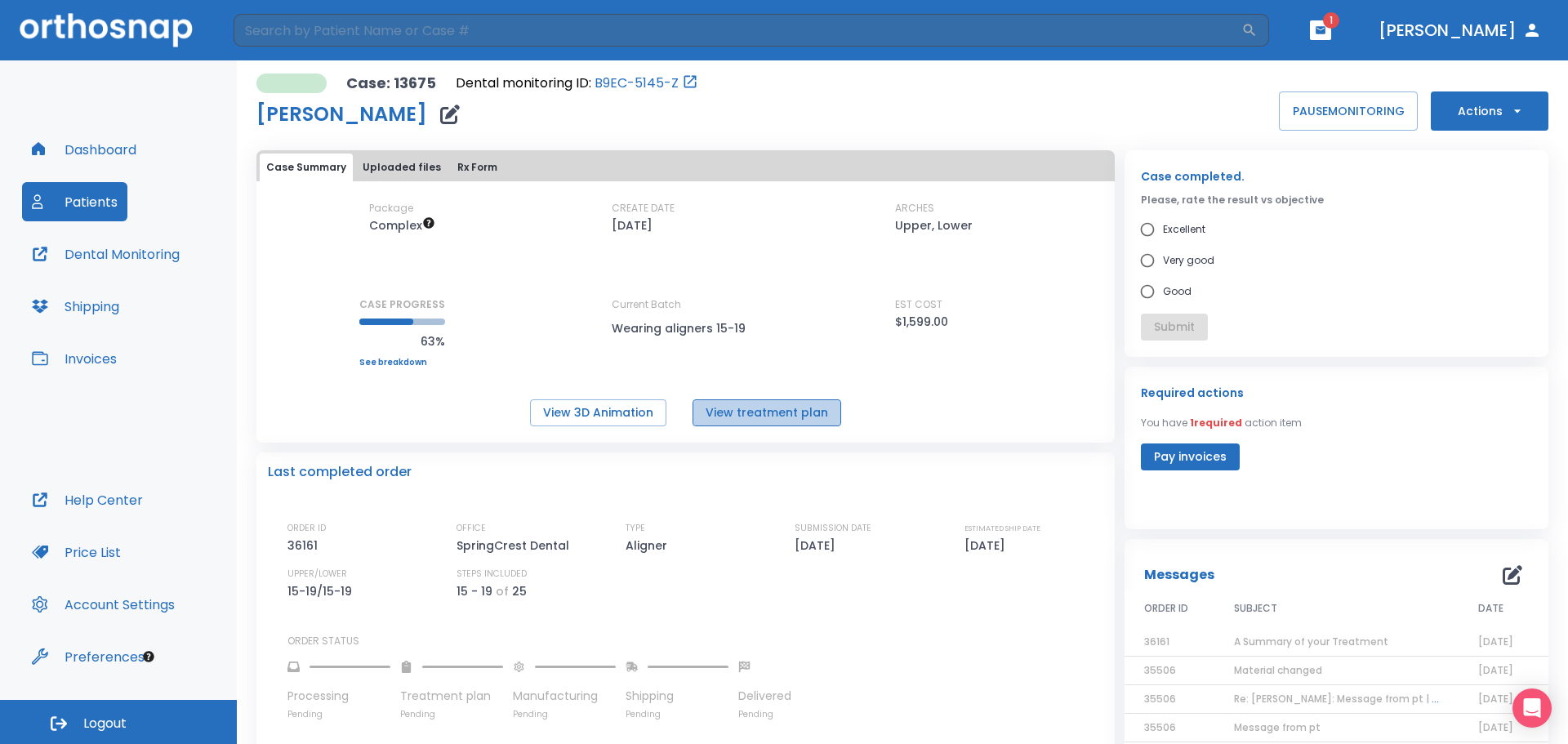
click at [778, 408] on button "View treatment plan" at bounding box center [766, 412] width 148 height 27
click at [628, 83] on link "B9EC-5145-Z" at bounding box center [637, 83] width 84 height 20
